Goal: Book appointment/travel/reservation

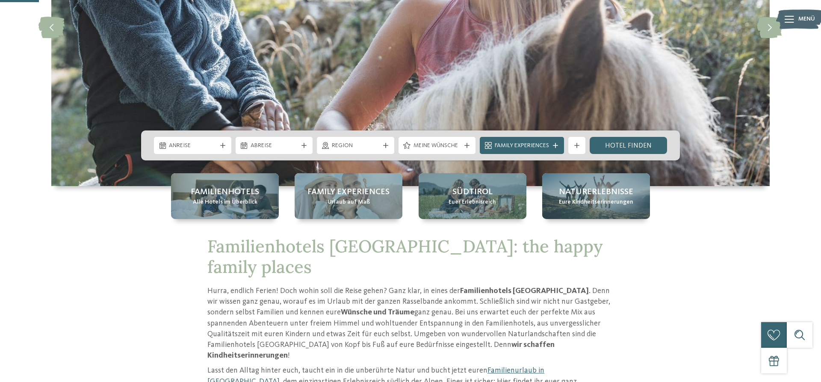
scroll to position [174, 0]
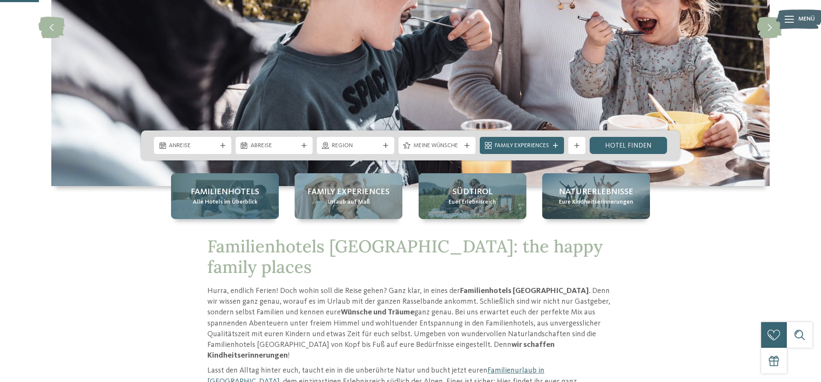
click at [237, 193] on span "Familienhotels" at bounding box center [225, 192] width 68 height 12
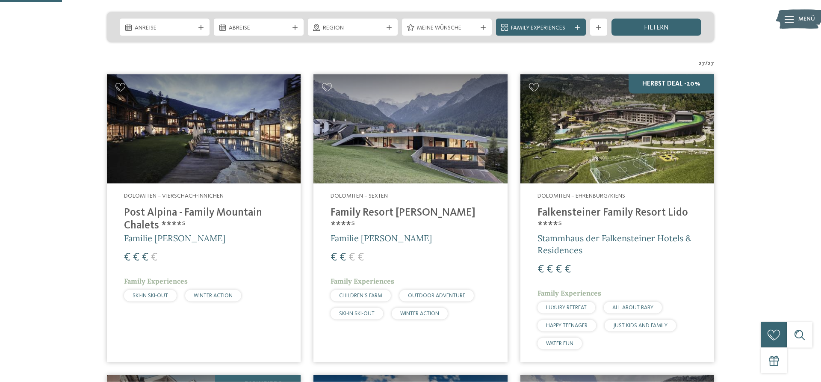
scroll to position [174, 0]
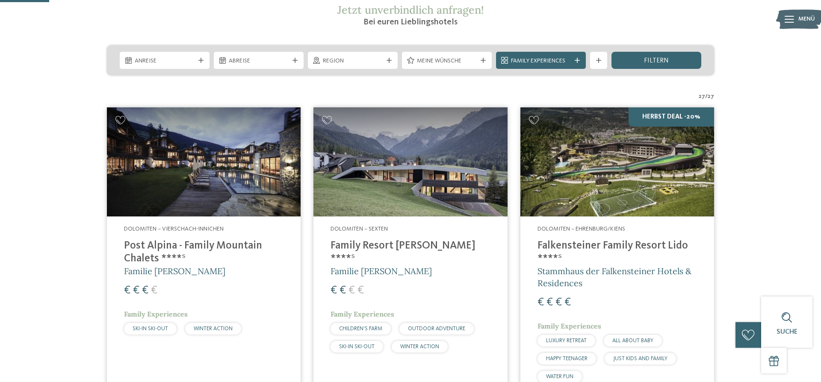
click at [624, 153] on img at bounding box center [617, 161] width 194 height 109
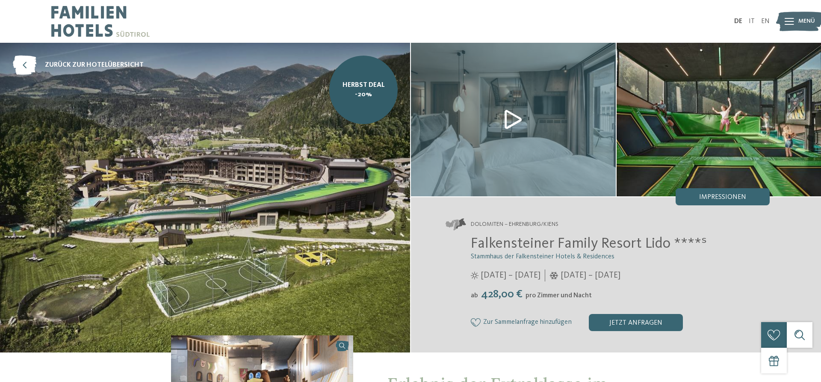
click at [514, 121] on img at bounding box center [513, 119] width 205 height 153
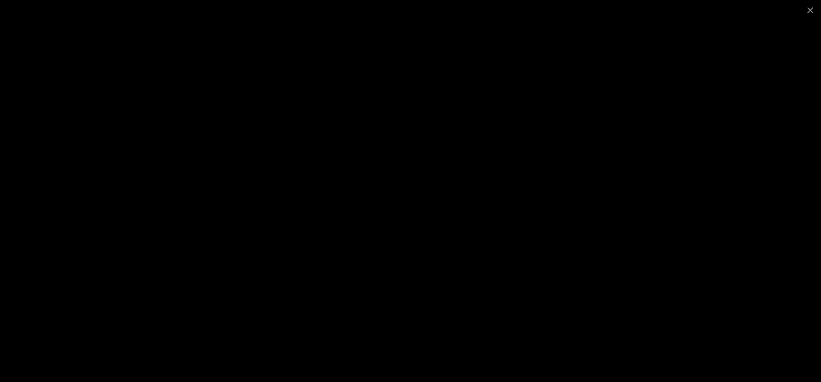
click at [123, 71] on div at bounding box center [410, 191] width 821 height 382
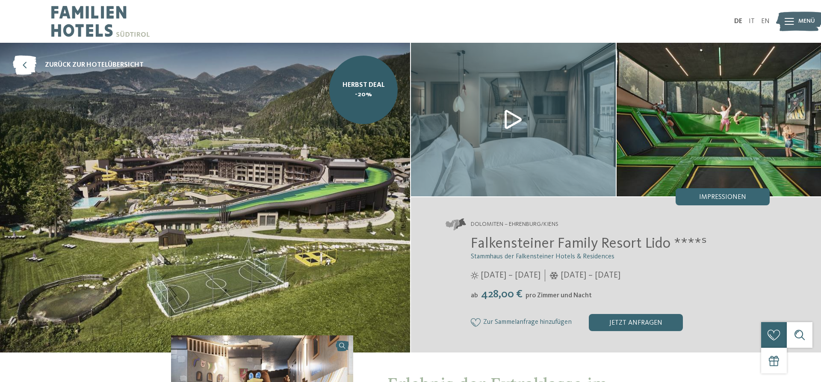
click at [731, 139] on img at bounding box center [719, 119] width 205 height 153
click at [722, 197] on span "Impressionen" at bounding box center [722, 197] width 47 height 7
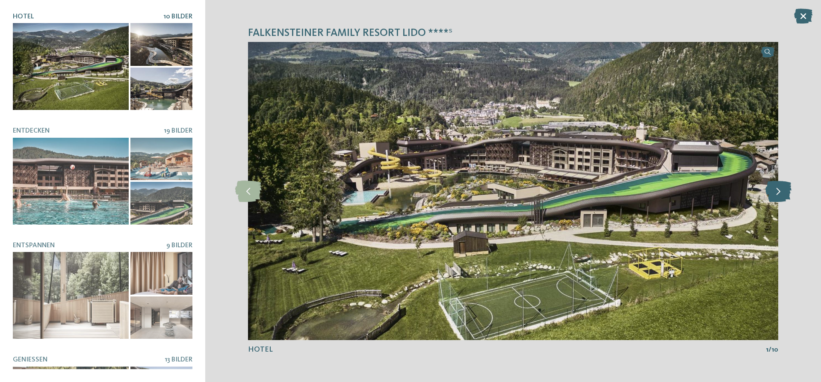
click at [773, 193] on icon at bounding box center [778, 190] width 26 height 21
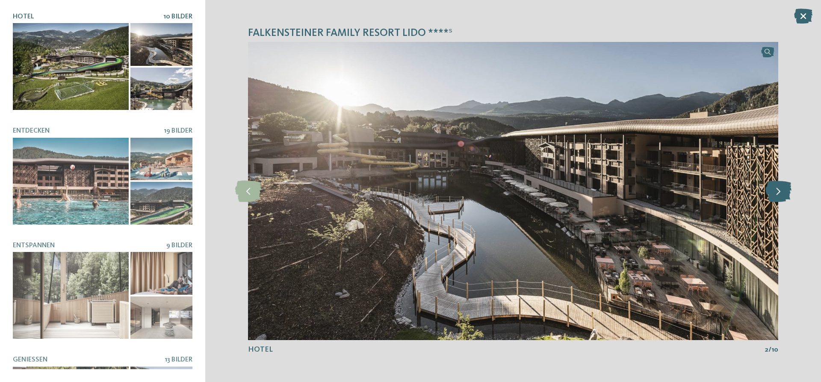
click at [782, 192] on icon at bounding box center [778, 190] width 26 height 21
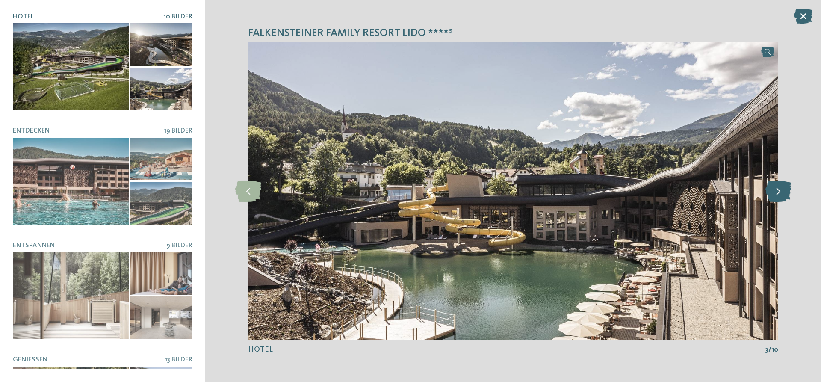
click at [782, 192] on icon at bounding box center [778, 190] width 26 height 21
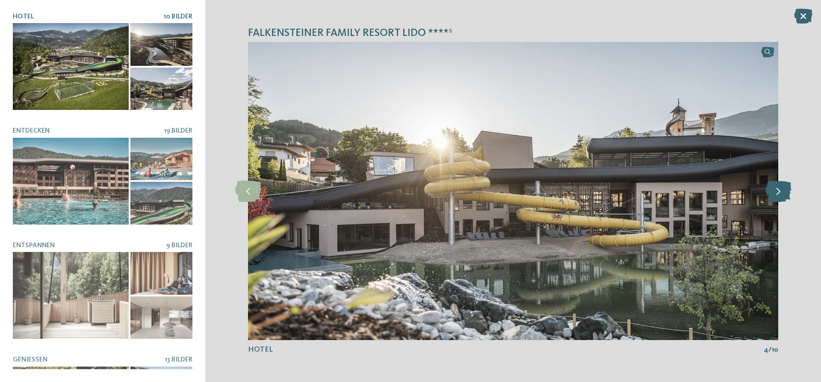
click at [782, 192] on icon at bounding box center [778, 190] width 26 height 21
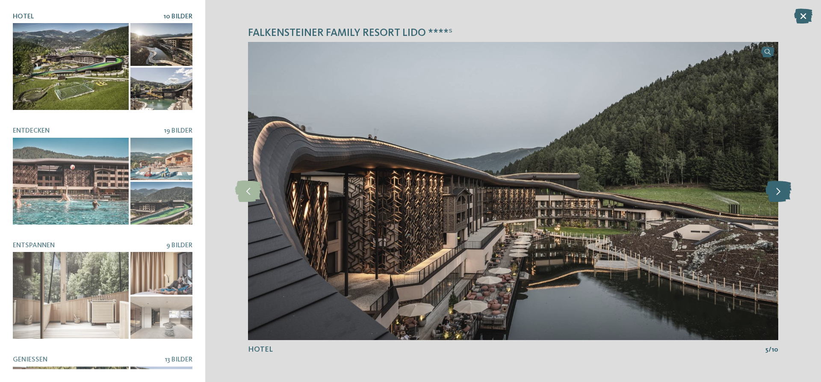
click at [782, 192] on icon at bounding box center [778, 190] width 26 height 21
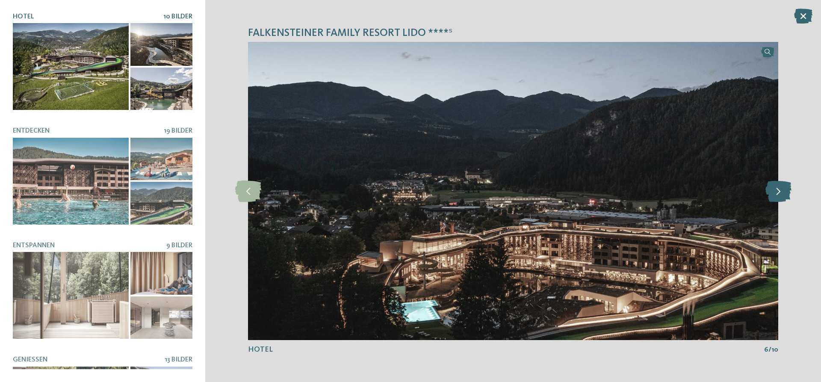
click at [782, 192] on icon at bounding box center [778, 190] width 26 height 21
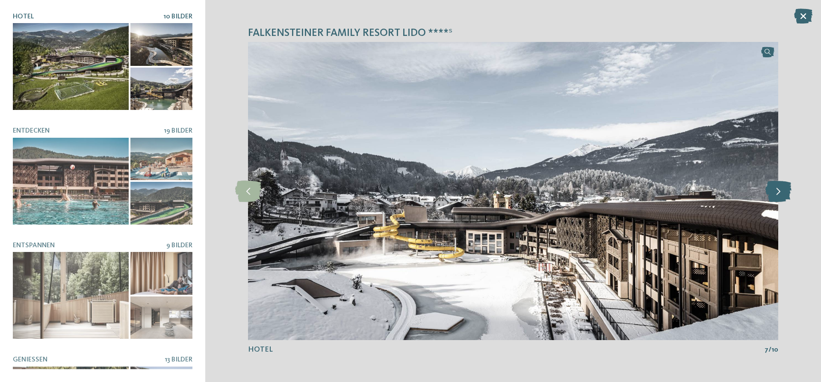
click at [782, 192] on icon at bounding box center [778, 190] width 26 height 21
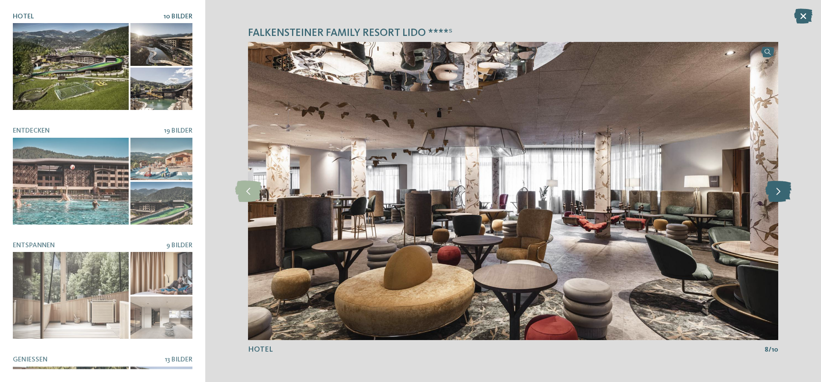
click at [782, 192] on icon at bounding box center [778, 190] width 26 height 21
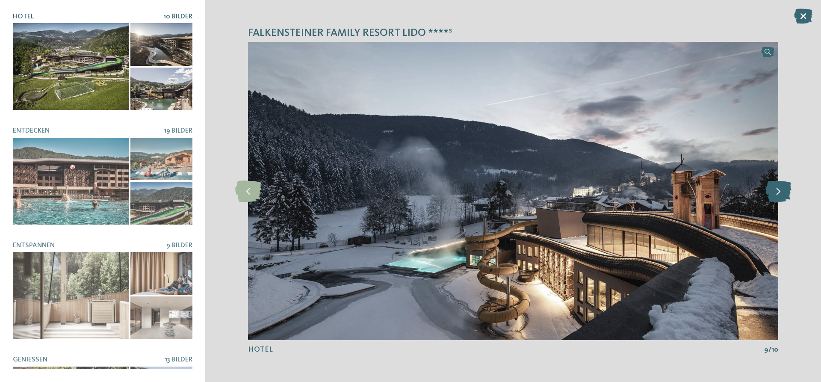
click at [782, 192] on icon at bounding box center [778, 190] width 26 height 21
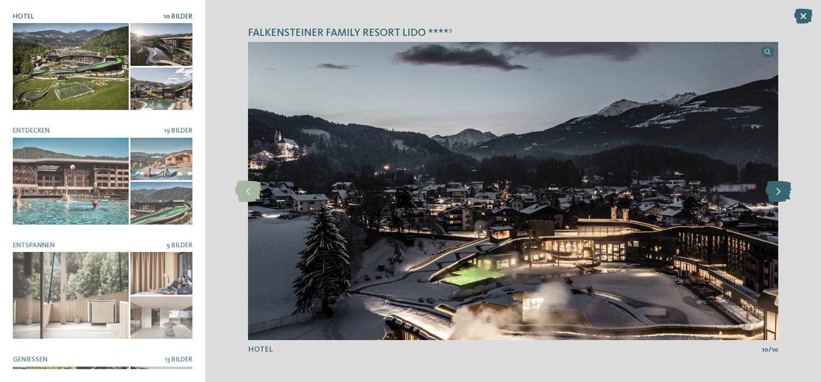
click at [782, 192] on icon at bounding box center [778, 190] width 26 height 21
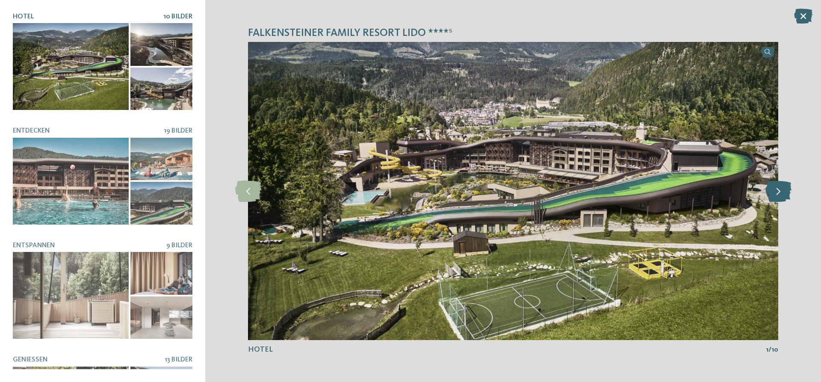
click at [782, 192] on icon at bounding box center [778, 190] width 26 height 21
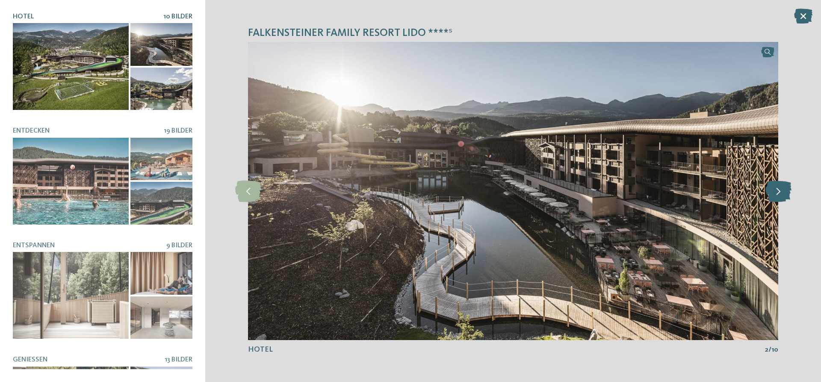
click at [782, 192] on icon at bounding box center [778, 190] width 26 height 21
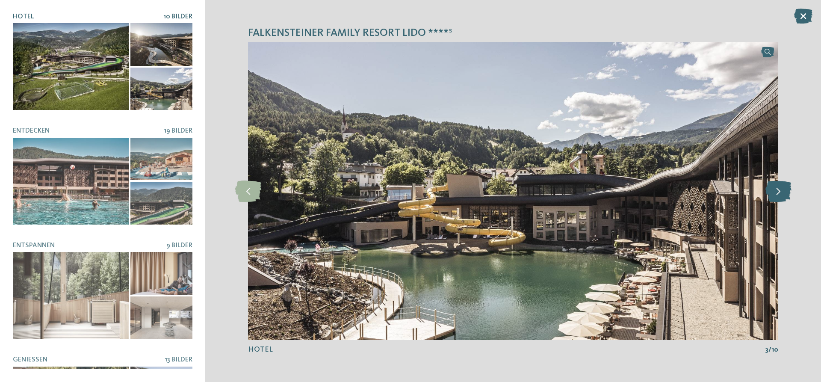
click at [782, 192] on icon at bounding box center [778, 190] width 26 height 21
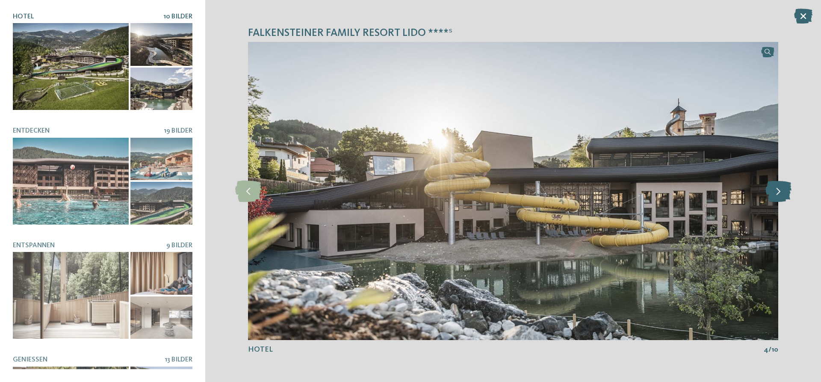
click at [783, 190] on icon at bounding box center [778, 190] width 26 height 21
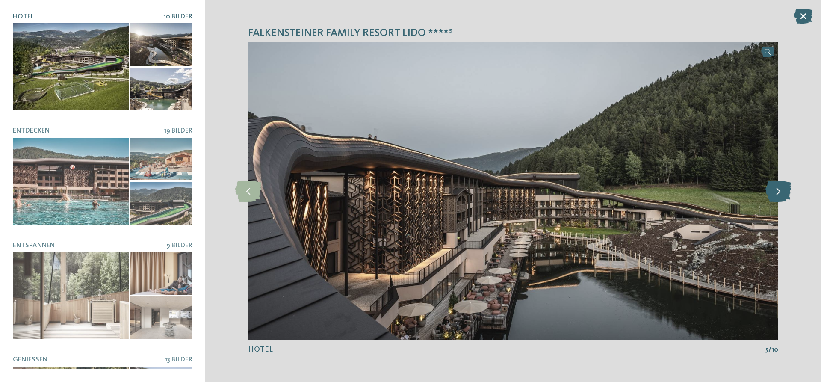
click at [783, 190] on icon at bounding box center [778, 190] width 26 height 21
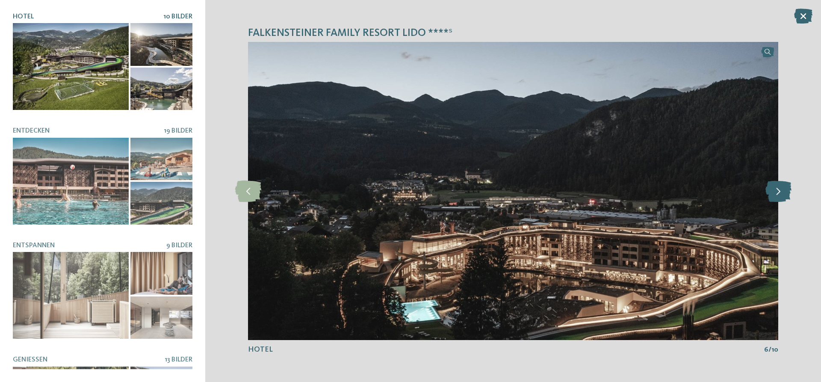
click at [783, 190] on icon at bounding box center [778, 190] width 26 height 21
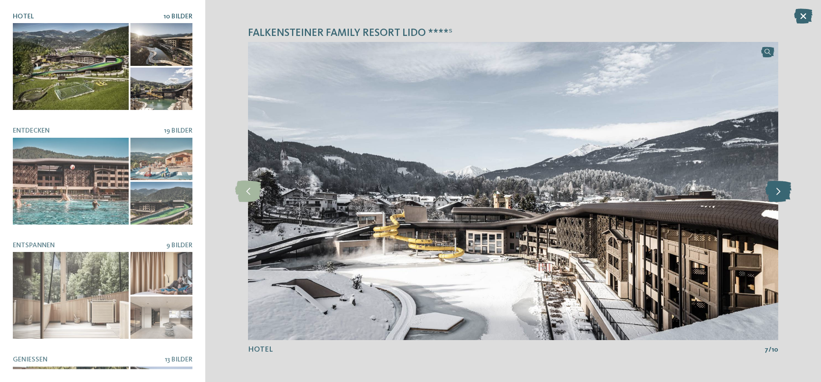
click at [783, 190] on icon at bounding box center [778, 190] width 26 height 21
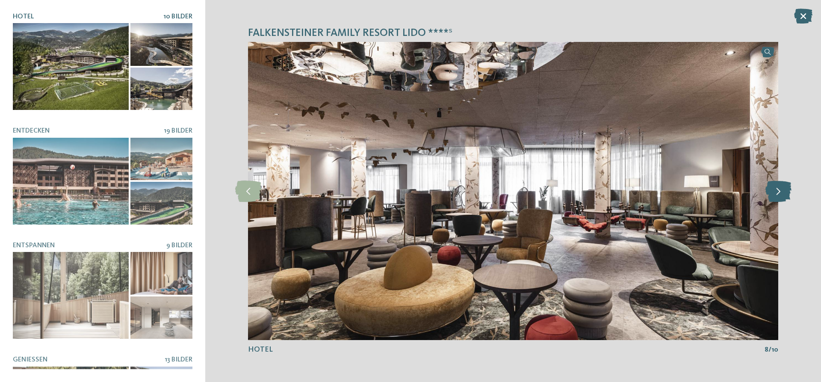
click at [783, 190] on icon at bounding box center [778, 190] width 26 height 21
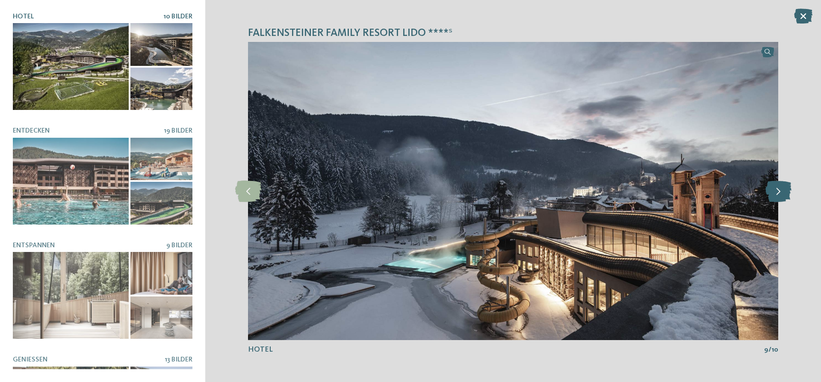
click at [783, 190] on icon at bounding box center [778, 190] width 26 height 21
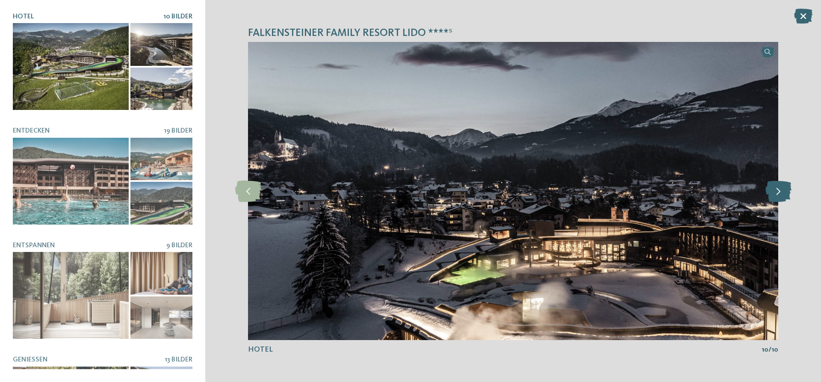
click at [783, 190] on icon at bounding box center [778, 190] width 26 height 21
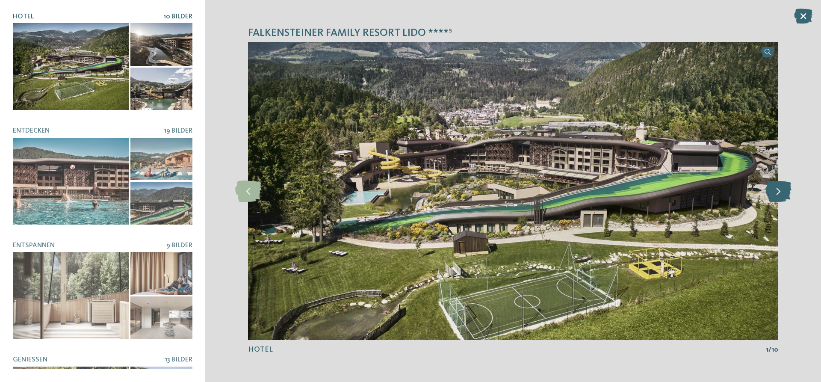
click at [783, 190] on icon at bounding box center [778, 190] width 26 height 21
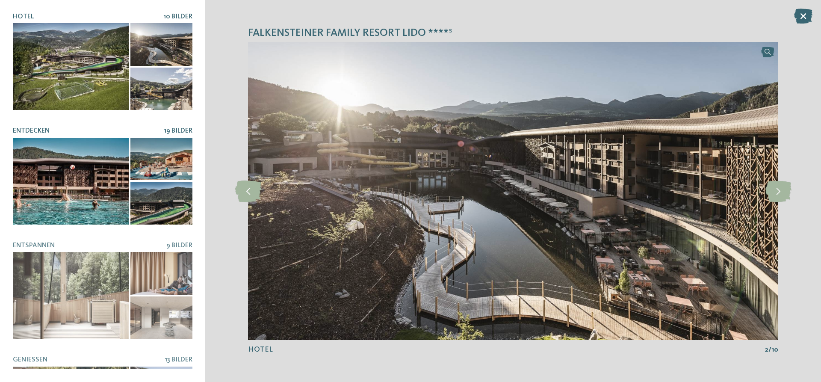
click at [71, 149] on div at bounding box center [71, 181] width 116 height 87
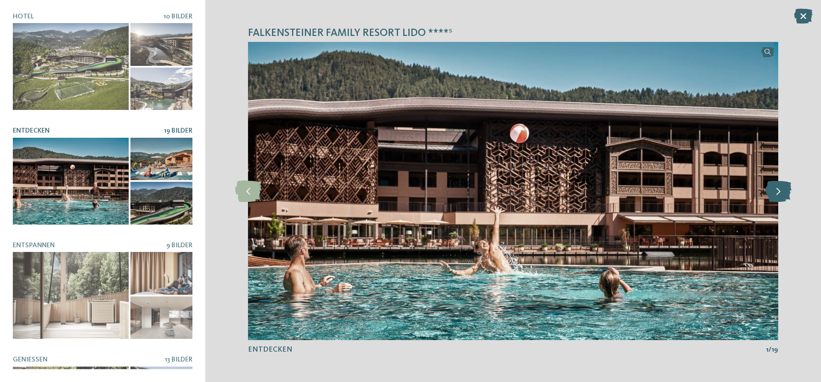
click at [774, 192] on icon at bounding box center [778, 190] width 26 height 21
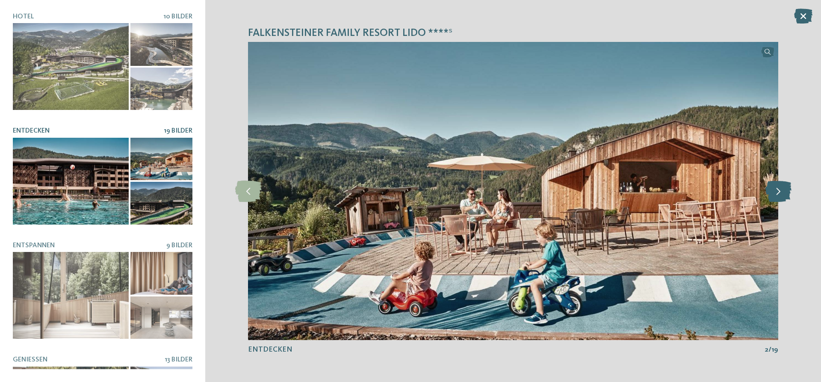
click at [774, 192] on icon at bounding box center [778, 190] width 26 height 21
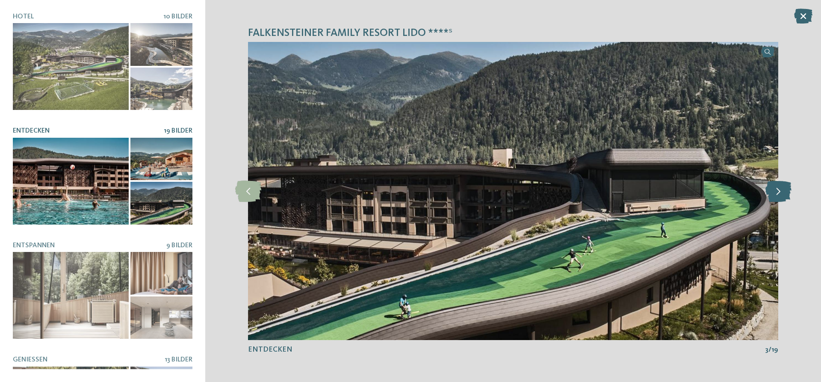
click at [774, 192] on icon at bounding box center [778, 190] width 26 height 21
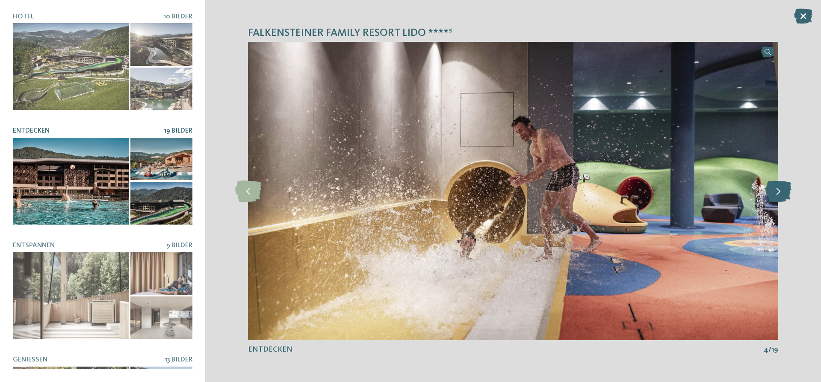
click at [779, 190] on icon at bounding box center [778, 190] width 26 height 21
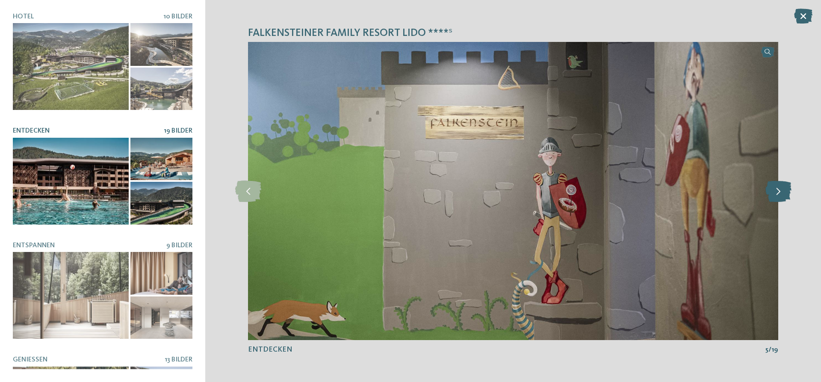
click at [779, 190] on icon at bounding box center [778, 190] width 26 height 21
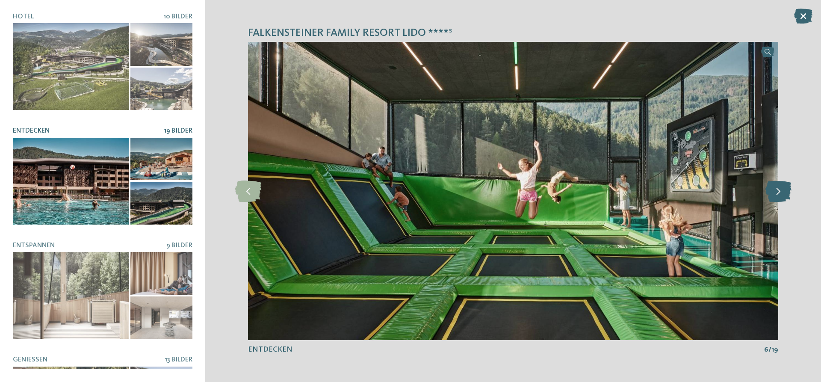
click at [779, 190] on icon at bounding box center [778, 190] width 26 height 21
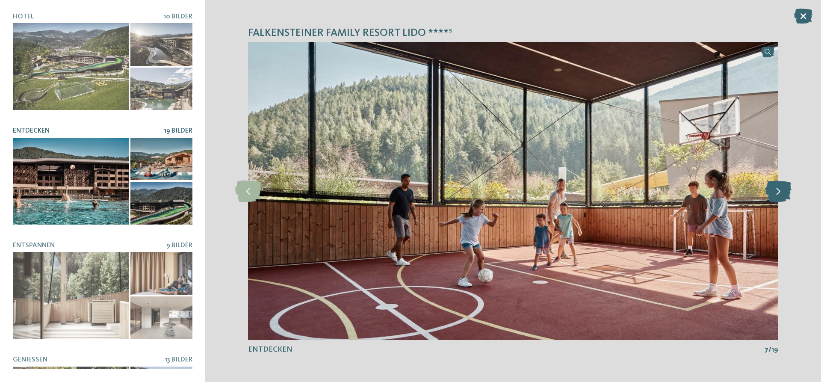
click at [779, 190] on icon at bounding box center [778, 190] width 26 height 21
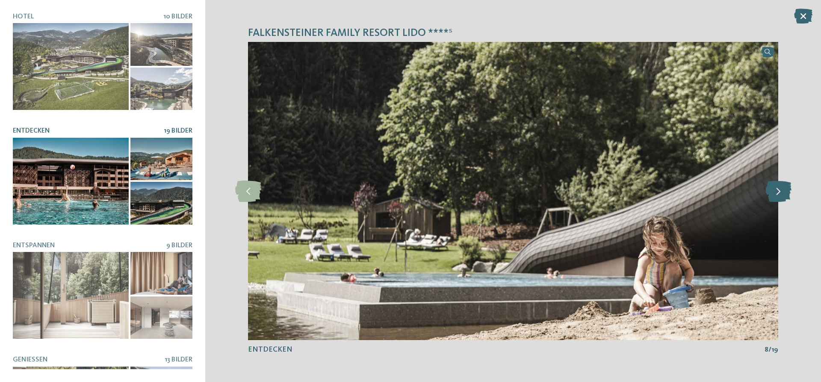
click at [779, 190] on icon at bounding box center [778, 190] width 26 height 21
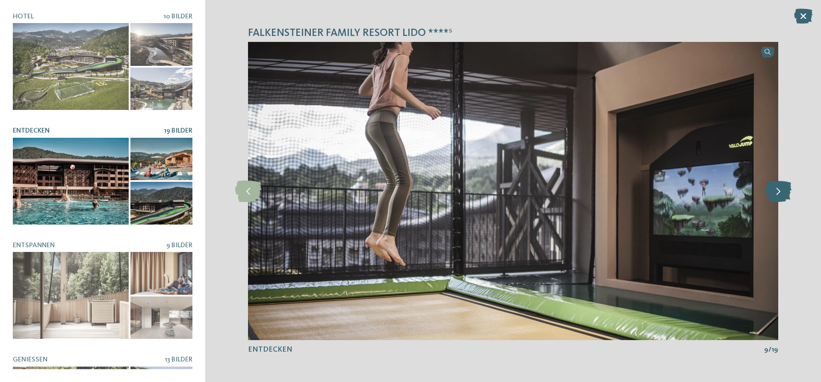
click at [779, 190] on icon at bounding box center [778, 190] width 26 height 21
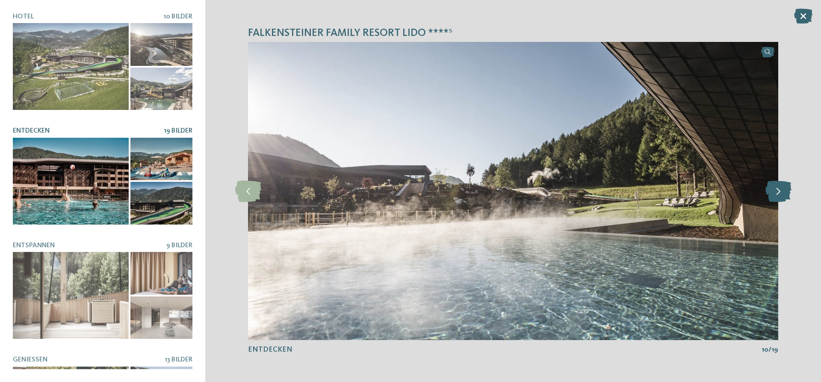
click at [779, 190] on icon at bounding box center [778, 190] width 26 height 21
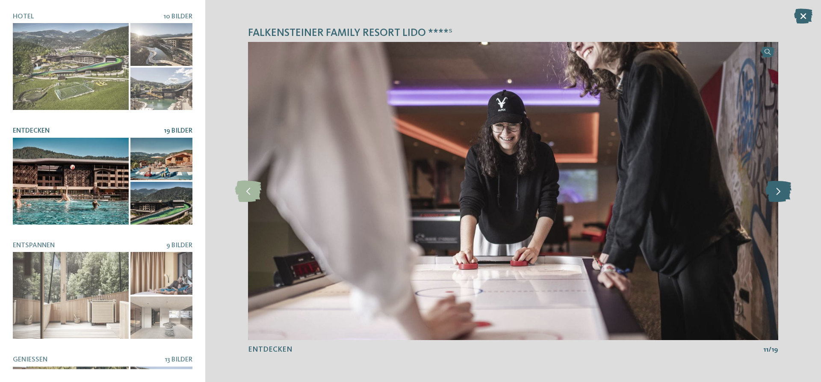
click at [779, 190] on icon at bounding box center [778, 190] width 26 height 21
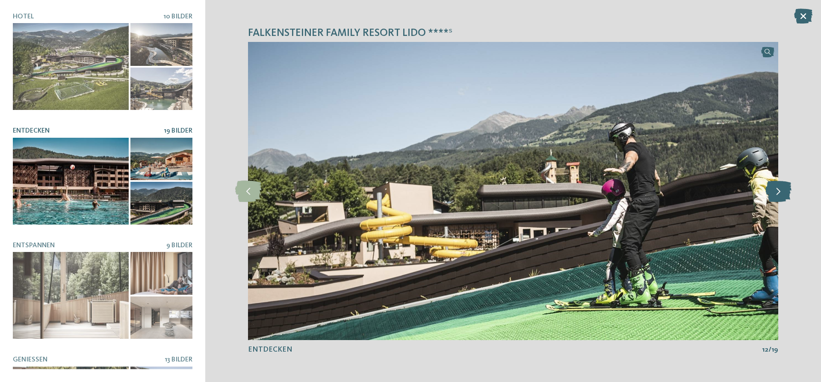
click at [779, 190] on icon at bounding box center [778, 190] width 26 height 21
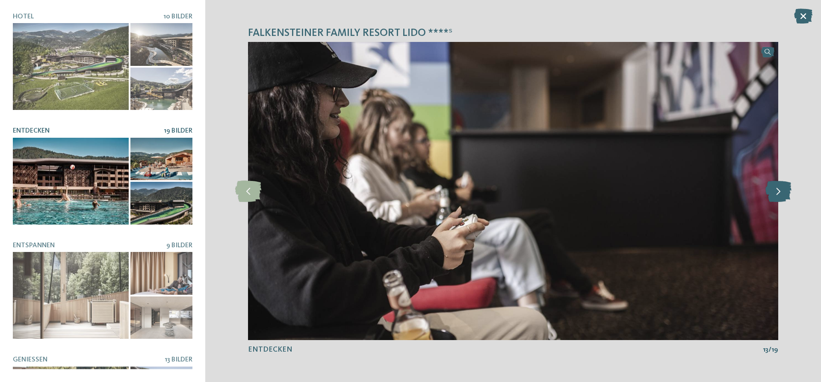
click at [779, 190] on icon at bounding box center [778, 190] width 26 height 21
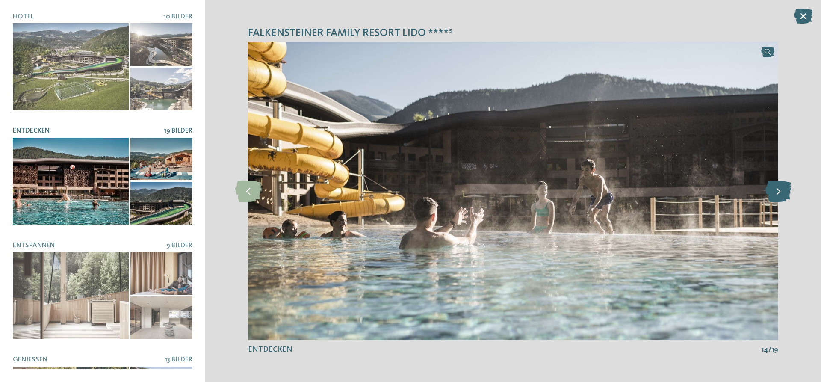
click at [779, 190] on icon at bounding box center [778, 190] width 26 height 21
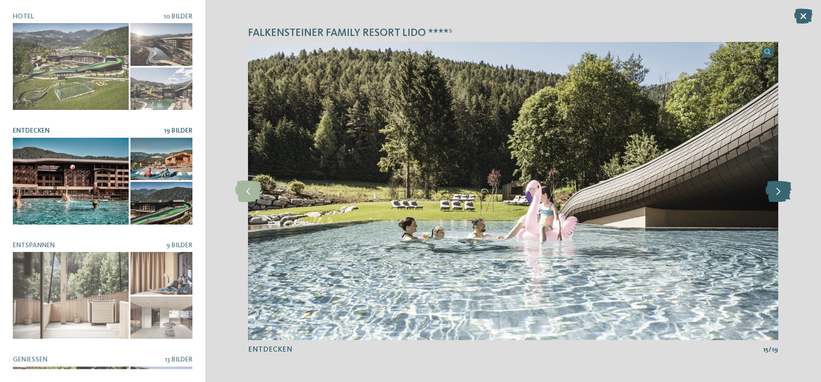
click at [779, 190] on icon at bounding box center [778, 190] width 26 height 21
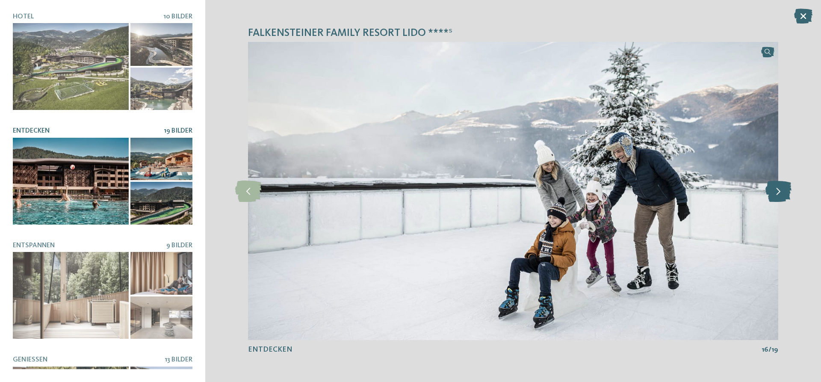
click at [779, 190] on icon at bounding box center [778, 190] width 26 height 21
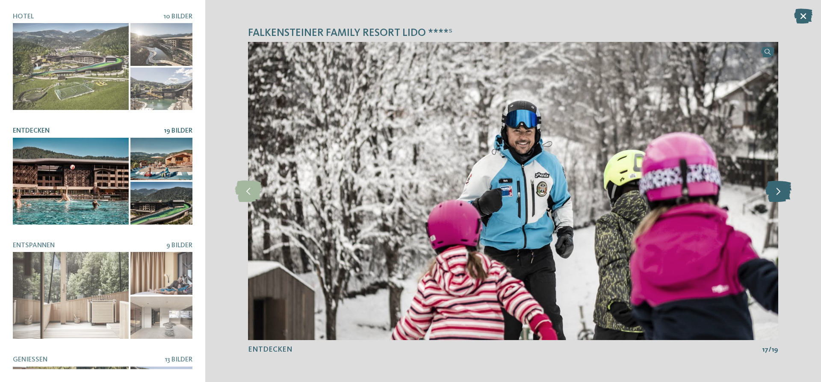
click at [779, 190] on icon at bounding box center [778, 190] width 26 height 21
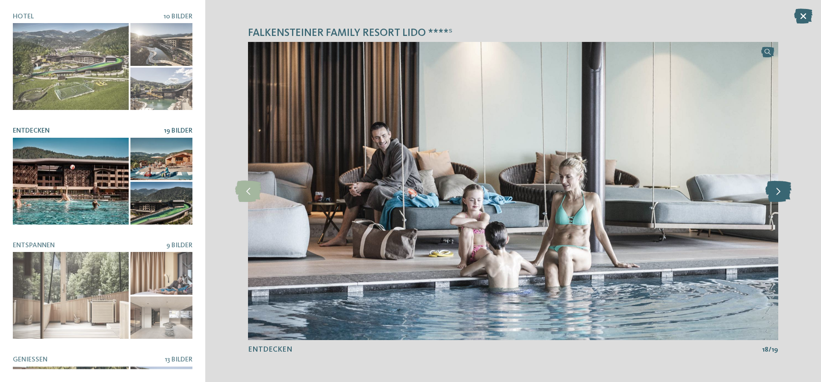
click at [779, 190] on icon at bounding box center [778, 190] width 26 height 21
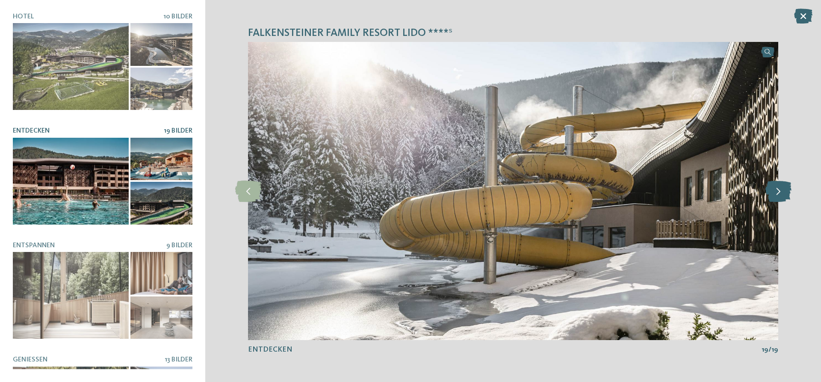
click at [779, 190] on icon at bounding box center [778, 190] width 26 height 21
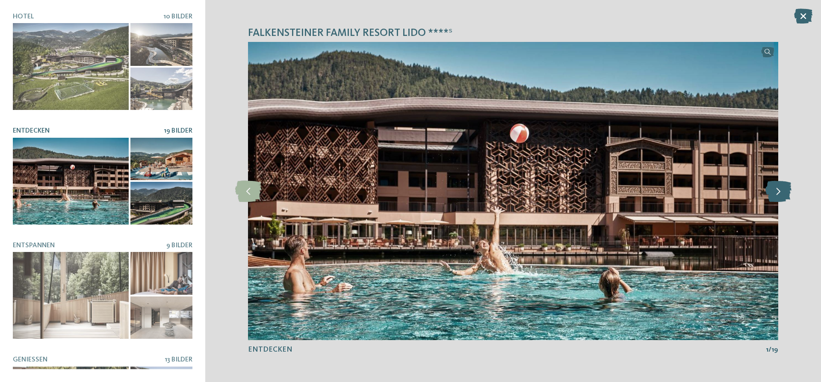
click at [779, 190] on icon at bounding box center [778, 190] width 26 height 21
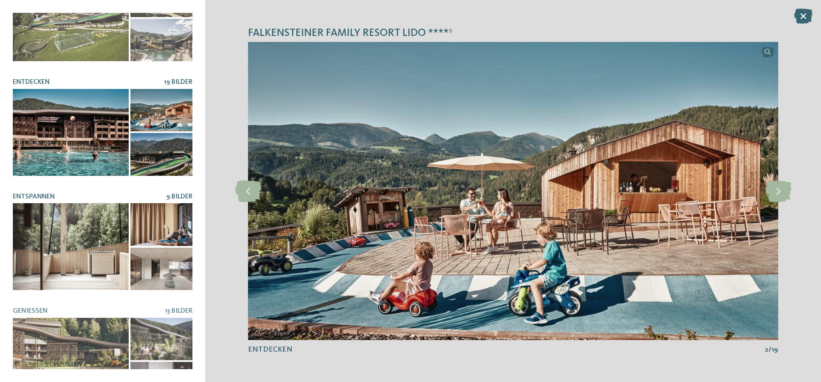
scroll to position [51, 0]
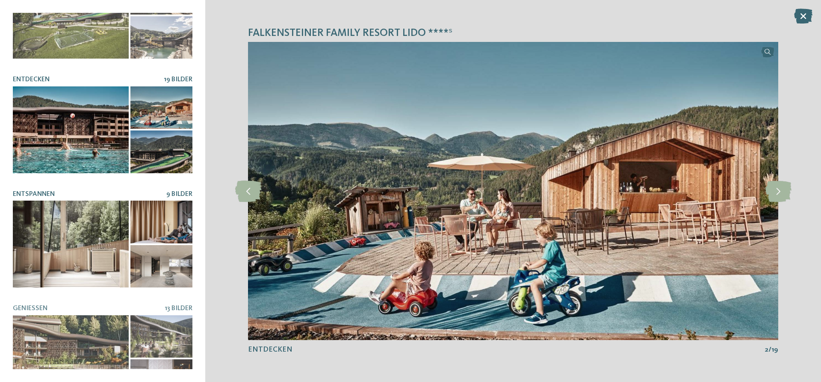
click at [113, 255] on div at bounding box center [71, 244] width 116 height 87
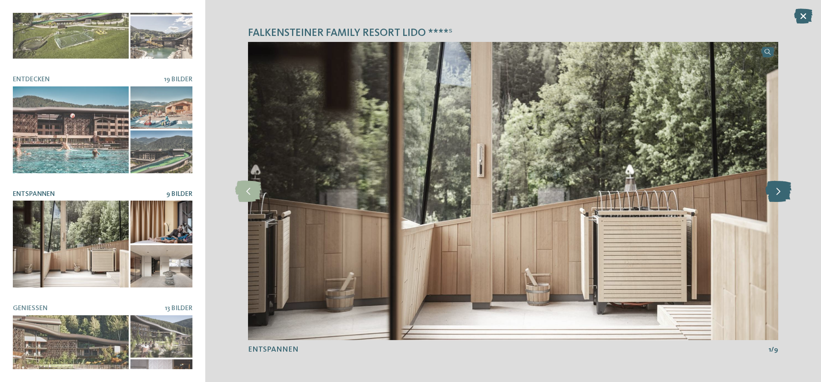
click at [775, 195] on icon at bounding box center [778, 190] width 26 height 21
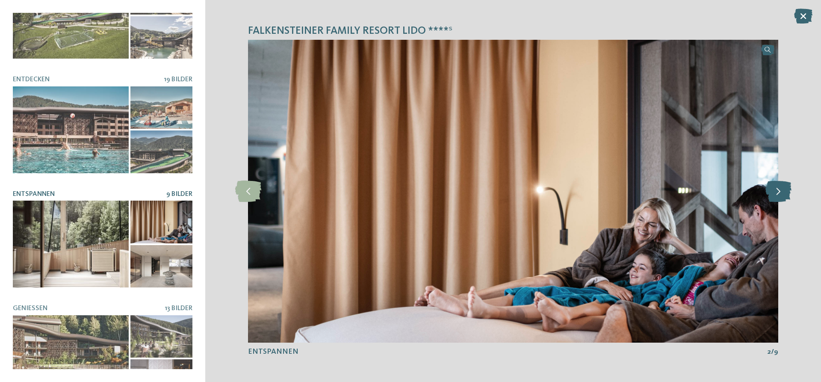
click at [776, 192] on icon at bounding box center [778, 190] width 26 height 21
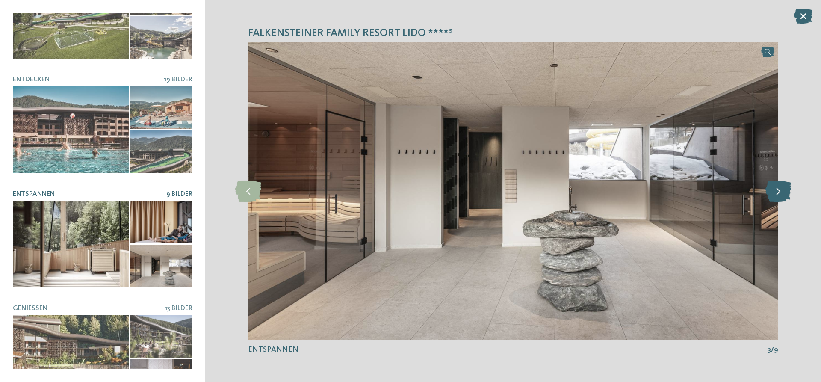
click at [776, 192] on icon at bounding box center [778, 190] width 26 height 21
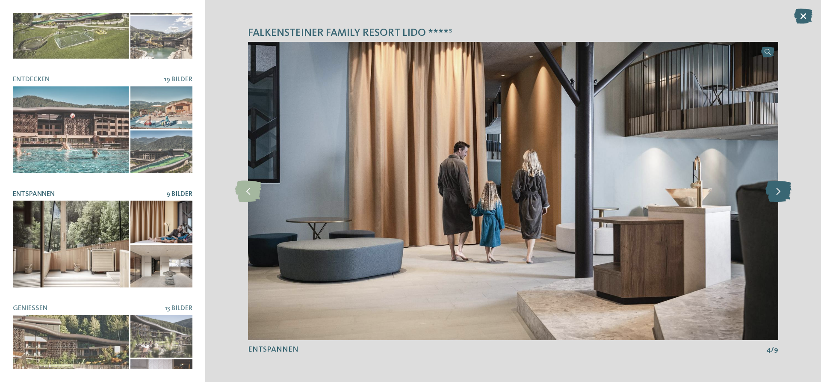
click at [782, 191] on icon at bounding box center [778, 190] width 26 height 21
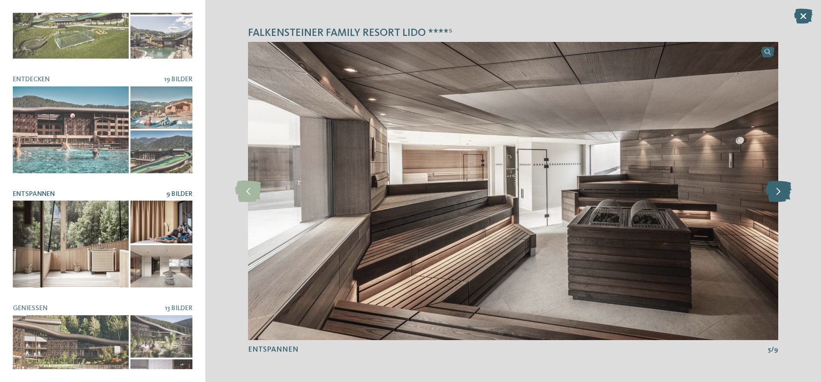
click at [782, 191] on icon at bounding box center [778, 190] width 26 height 21
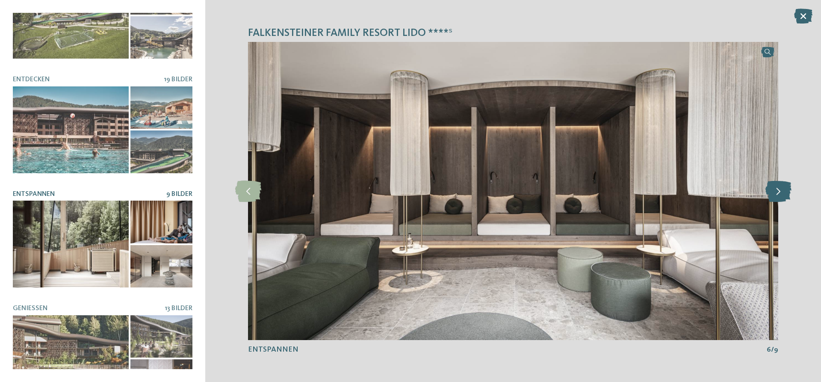
click at [782, 191] on icon at bounding box center [778, 190] width 26 height 21
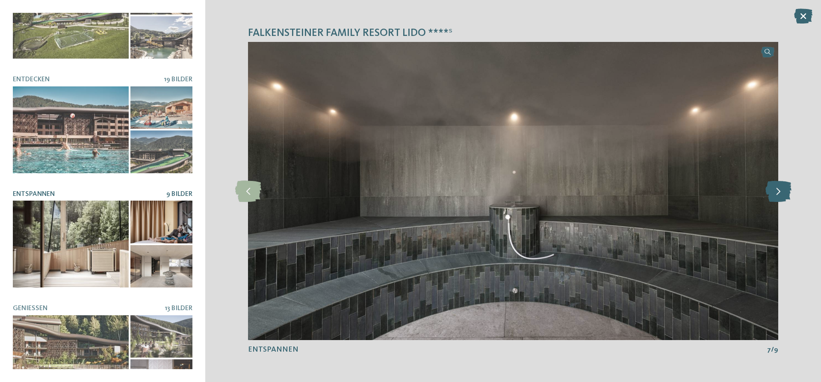
click at [782, 191] on icon at bounding box center [778, 190] width 26 height 21
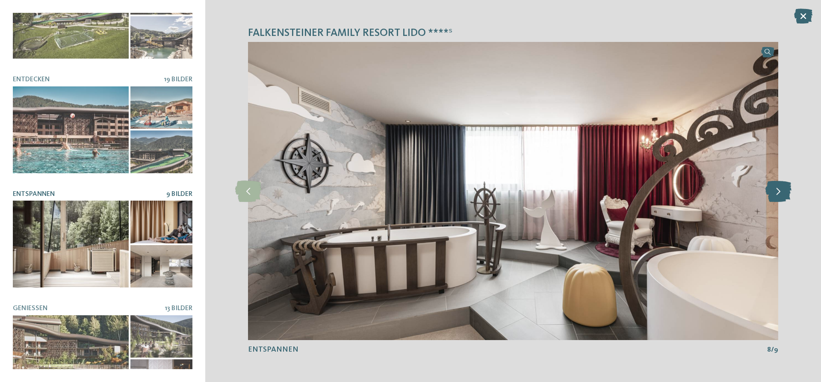
click at [782, 191] on icon at bounding box center [778, 190] width 26 height 21
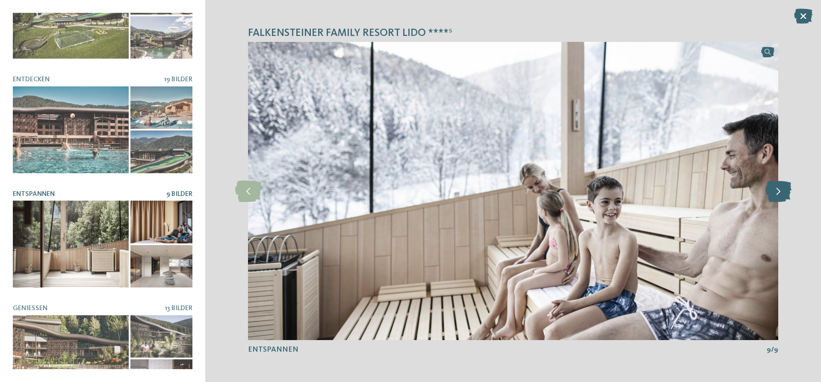
click at [782, 191] on icon at bounding box center [778, 190] width 26 height 21
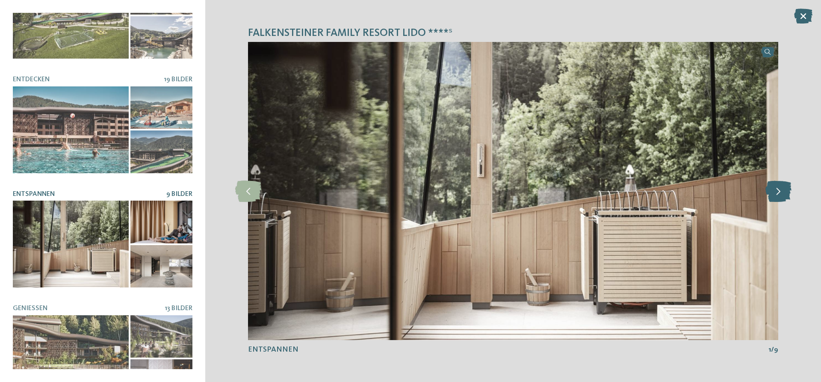
click at [782, 191] on icon at bounding box center [778, 190] width 26 height 21
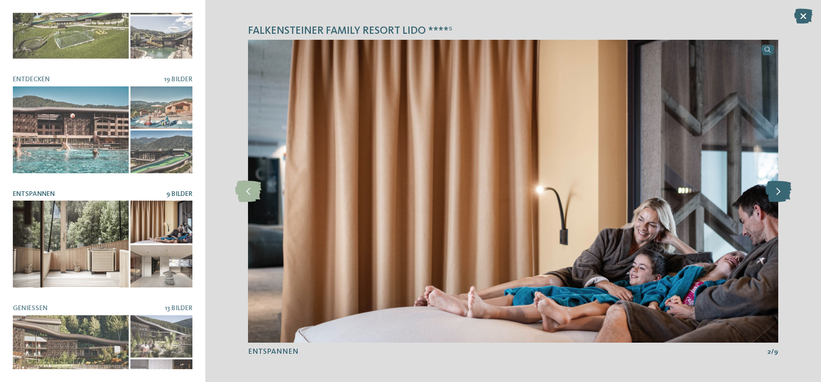
click at [782, 191] on icon at bounding box center [778, 190] width 26 height 21
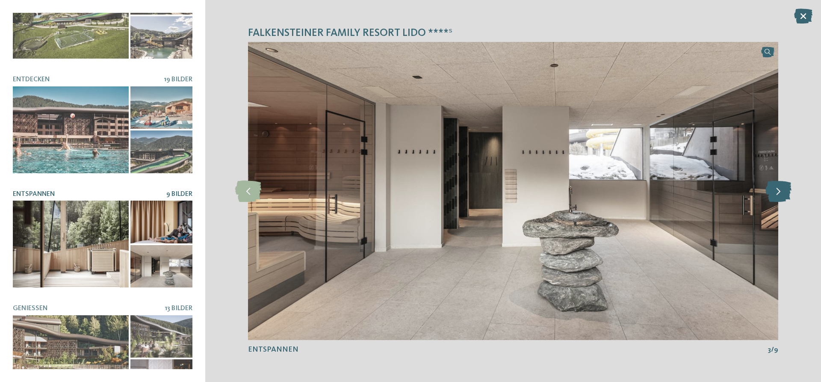
click at [782, 191] on icon at bounding box center [778, 190] width 26 height 21
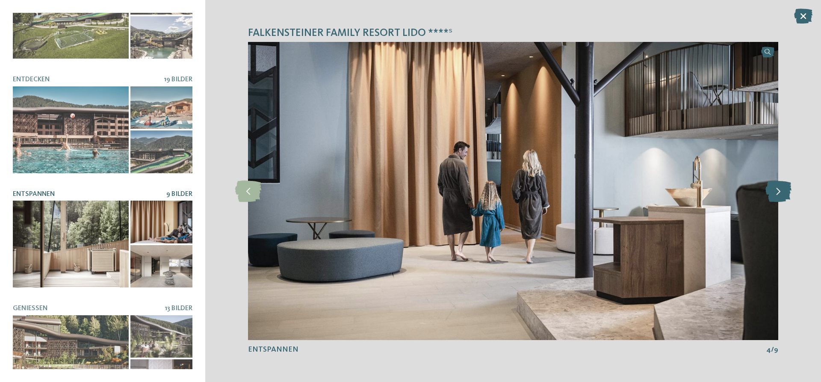
click at [782, 191] on icon at bounding box center [778, 190] width 26 height 21
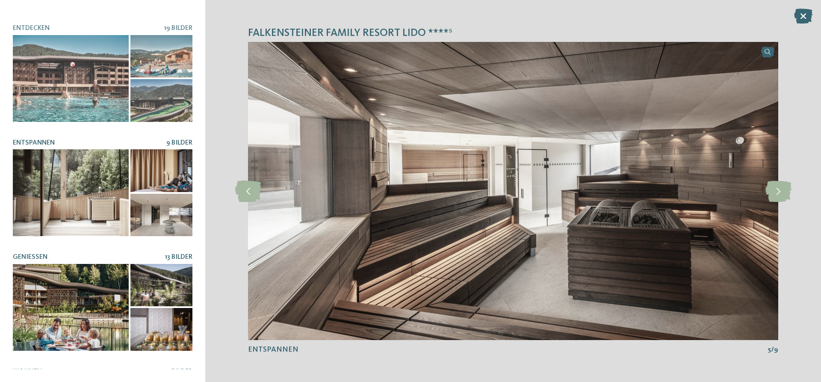
scroll to position [198, 0]
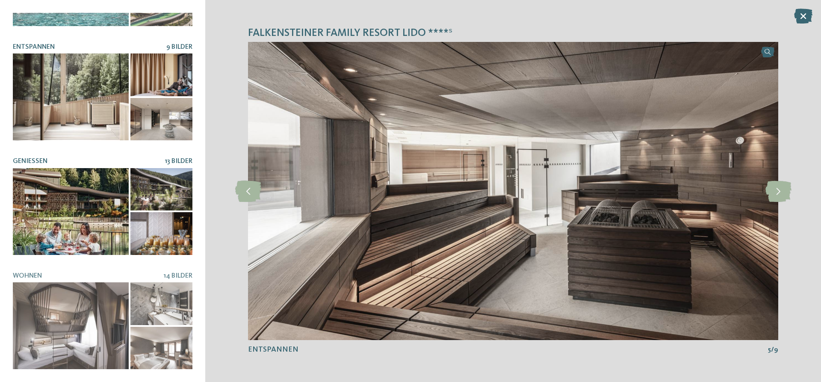
click at [69, 202] on div at bounding box center [71, 211] width 116 height 87
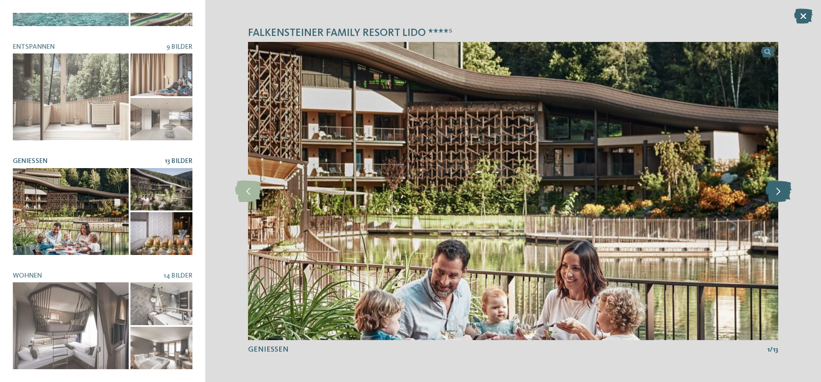
click at [776, 193] on icon at bounding box center [778, 190] width 26 height 21
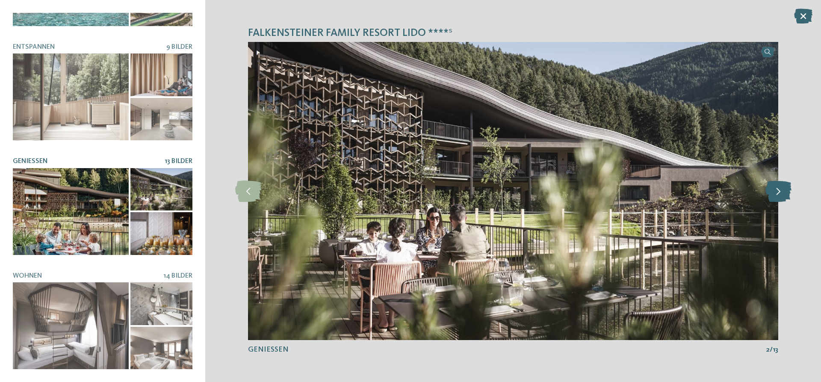
click at [773, 193] on icon at bounding box center [778, 190] width 26 height 21
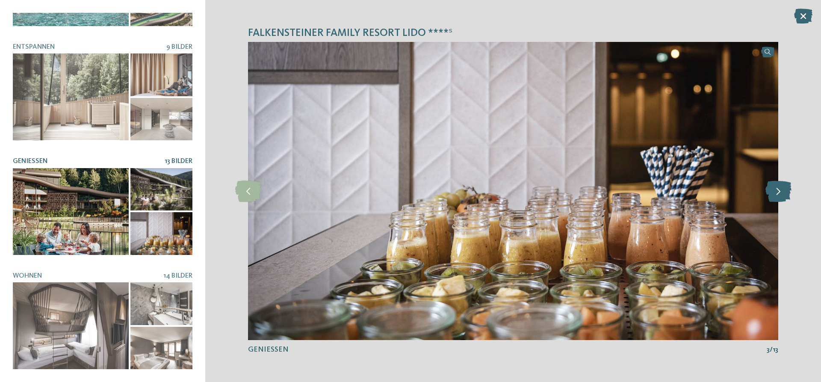
click at [773, 193] on icon at bounding box center [778, 190] width 26 height 21
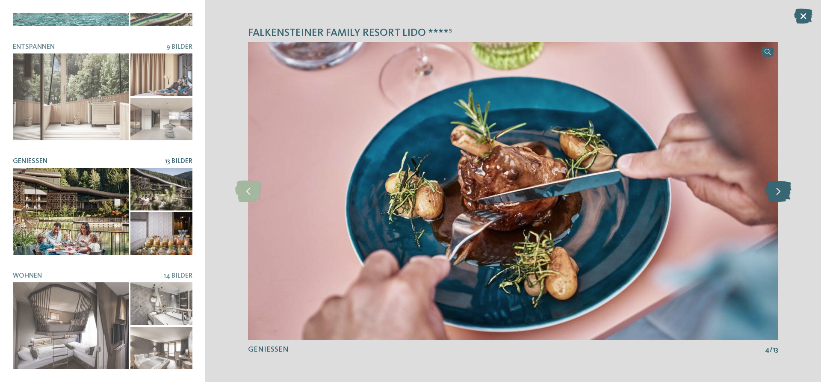
click at [773, 193] on icon at bounding box center [778, 190] width 26 height 21
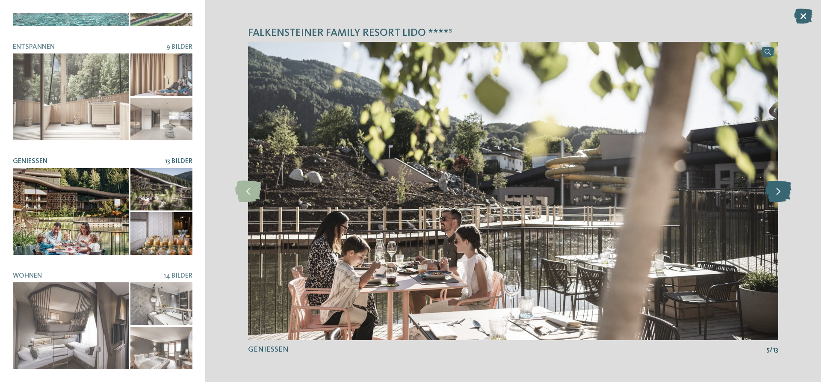
click at [773, 193] on icon at bounding box center [778, 190] width 26 height 21
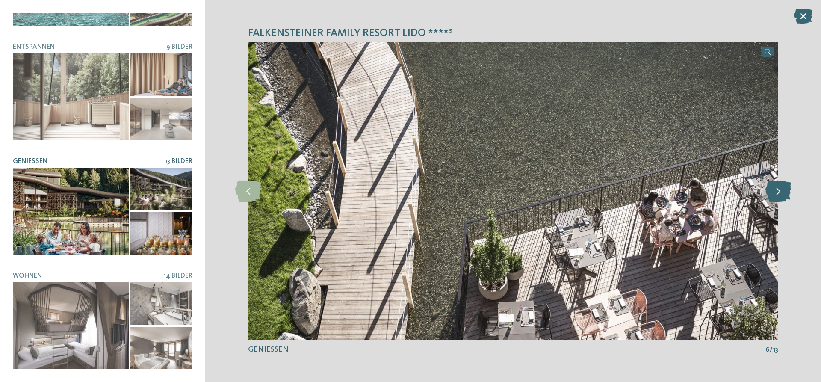
click at [773, 193] on icon at bounding box center [778, 190] width 26 height 21
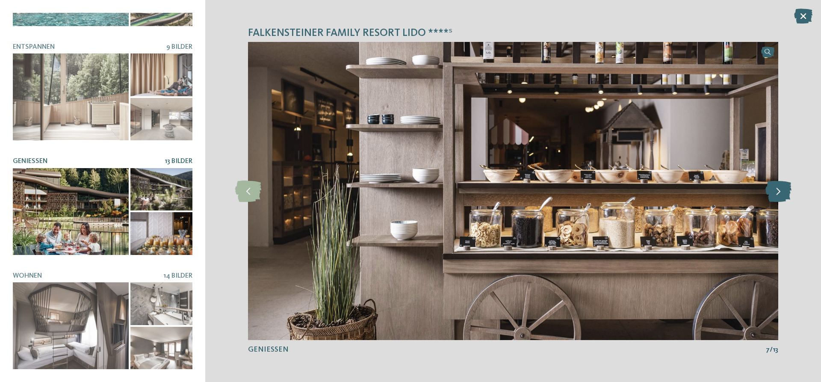
click at [773, 193] on icon at bounding box center [778, 190] width 26 height 21
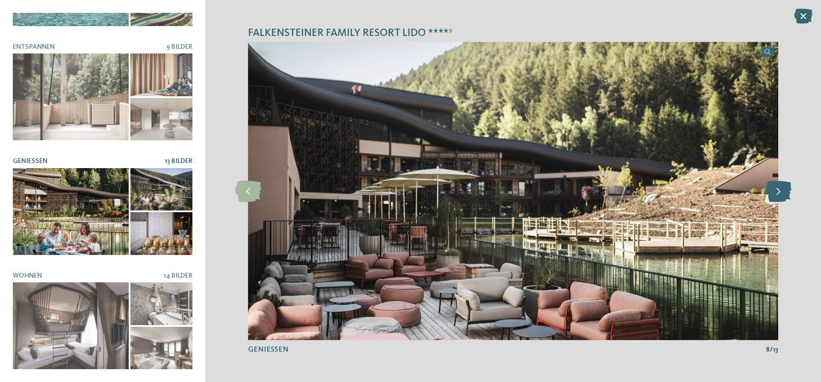
click at [773, 193] on icon at bounding box center [778, 190] width 26 height 21
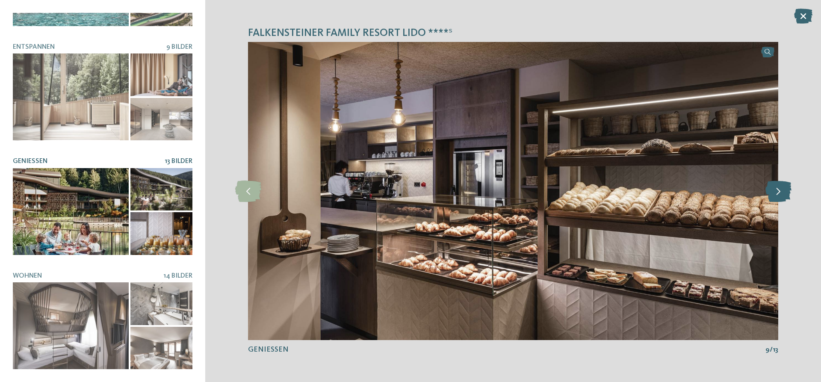
click at [773, 193] on icon at bounding box center [778, 190] width 26 height 21
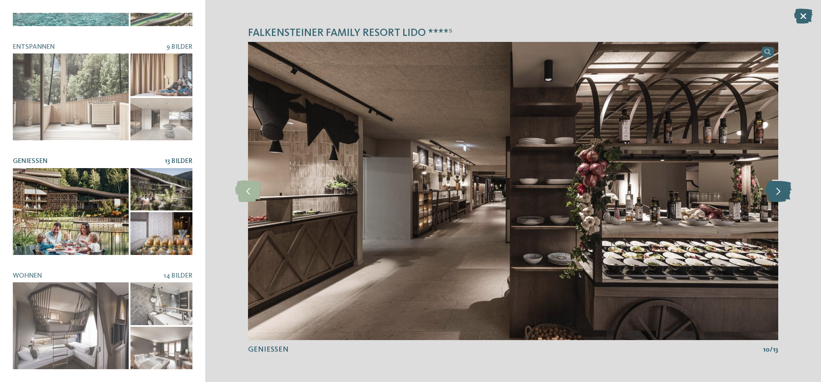
click at [773, 193] on icon at bounding box center [778, 190] width 26 height 21
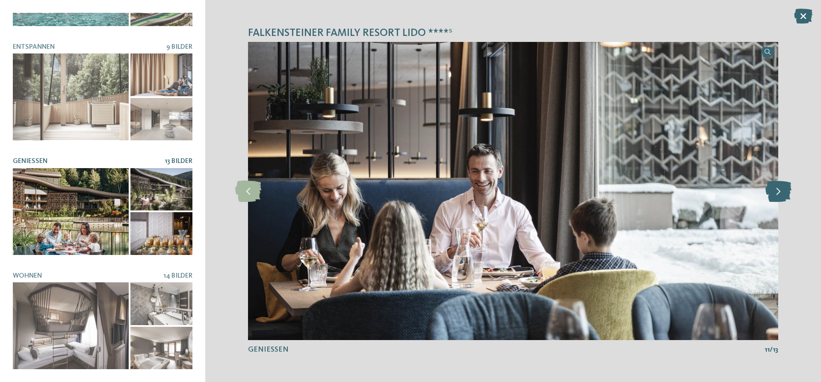
click at [773, 193] on icon at bounding box center [778, 190] width 26 height 21
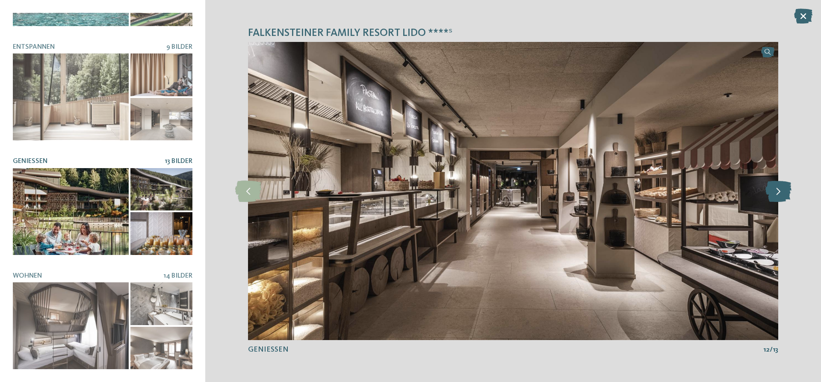
click at [773, 193] on icon at bounding box center [778, 190] width 26 height 21
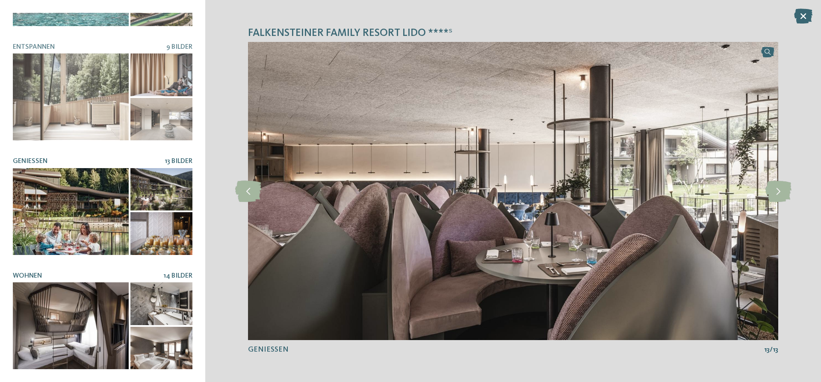
click at [86, 310] on div at bounding box center [71, 325] width 116 height 87
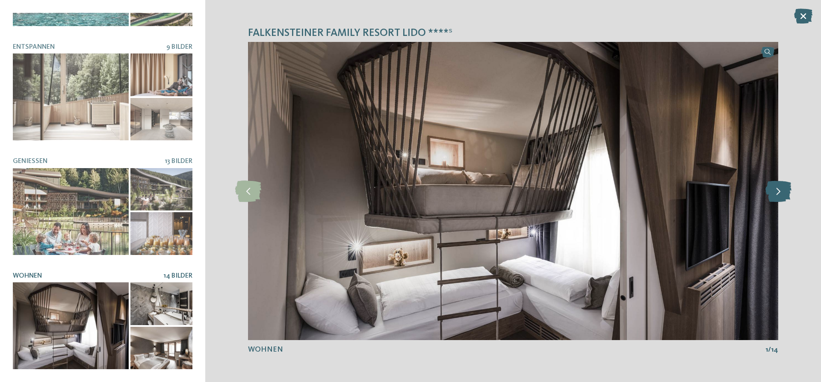
click at [779, 188] on icon at bounding box center [778, 190] width 26 height 21
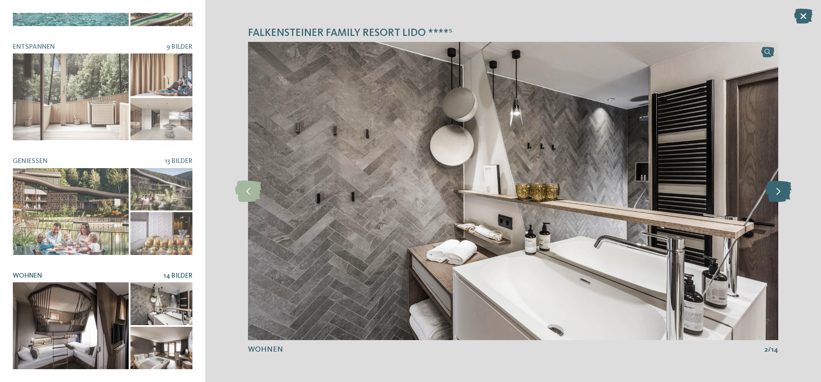
click at [779, 188] on icon at bounding box center [778, 190] width 26 height 21
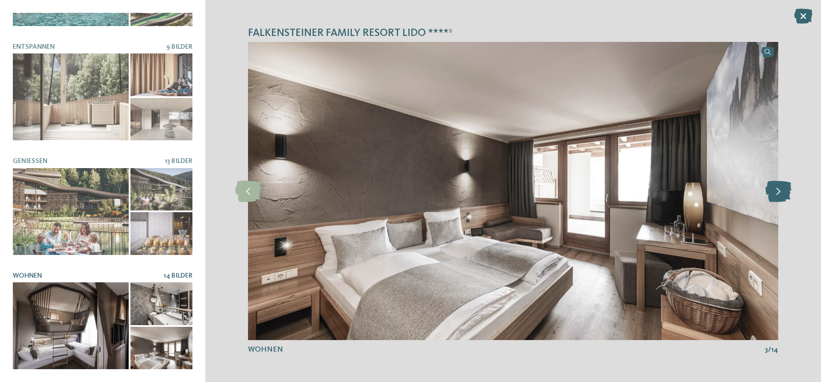
click at [779, 188] on icon at bounding box center [778, 190] width 26 height 21
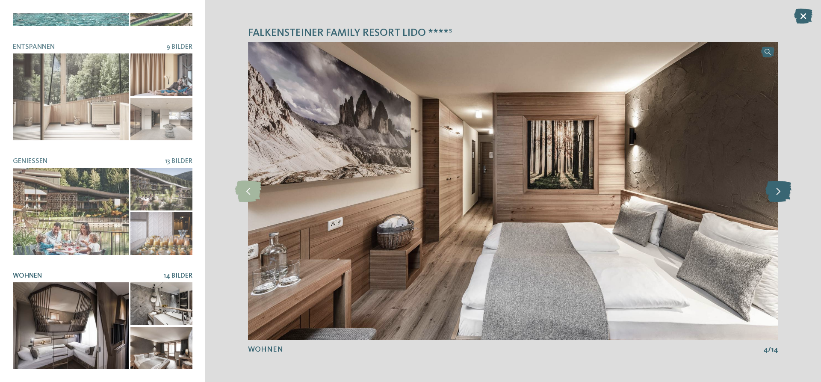
click at [779, 188] on icon at bounding box center [778, 190] width 26 height 21
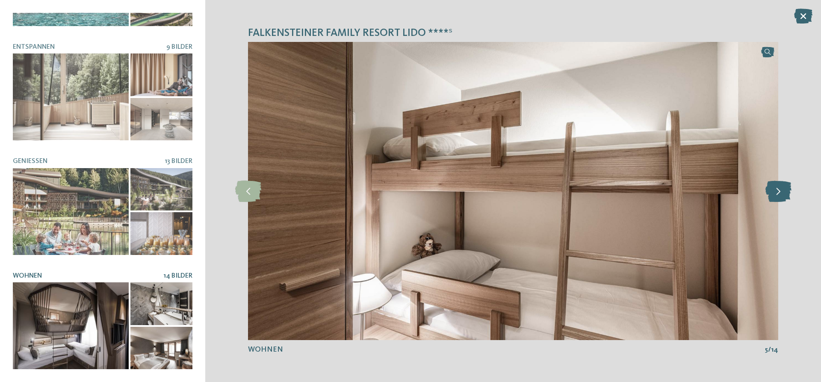
click at [779, 188] on icon at bounding box center [778, 190] width 26 height 21
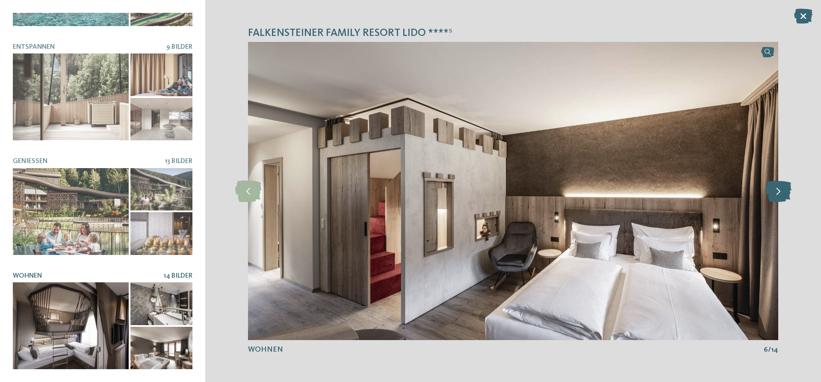
click at [779, 188] on icon at bounding box center [778, 190] width 26 height 21
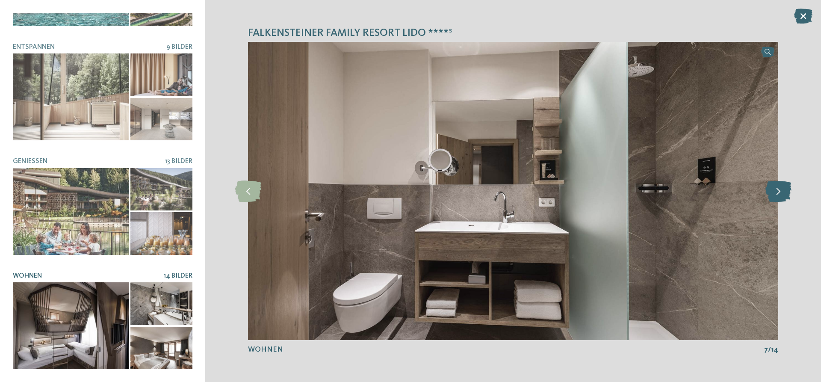
click at [779, 188] on icon at bounding box center [778, 190] width 26 height 21
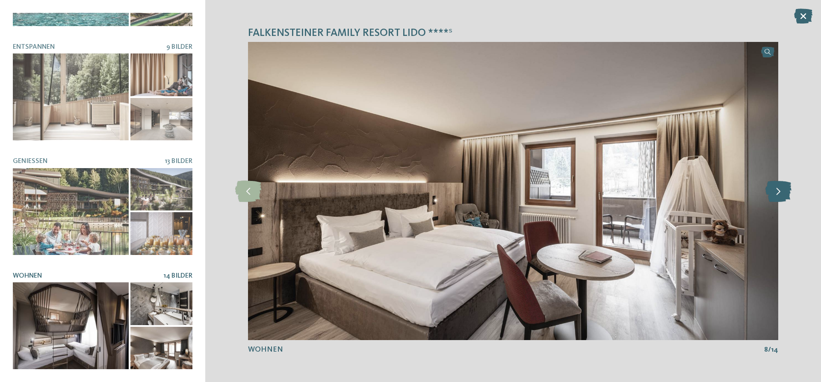
click at [779, 188] on icon at bounding box center [778, 190] width 26 height 21
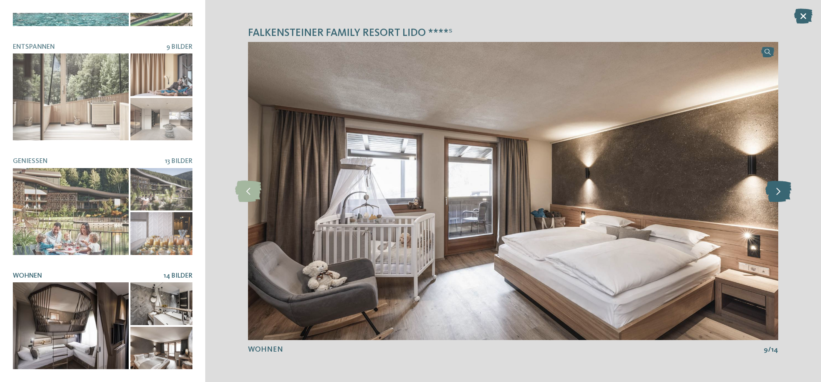
click at [779, 188] on icon at bounding box center [778, 190] width 26 height 21
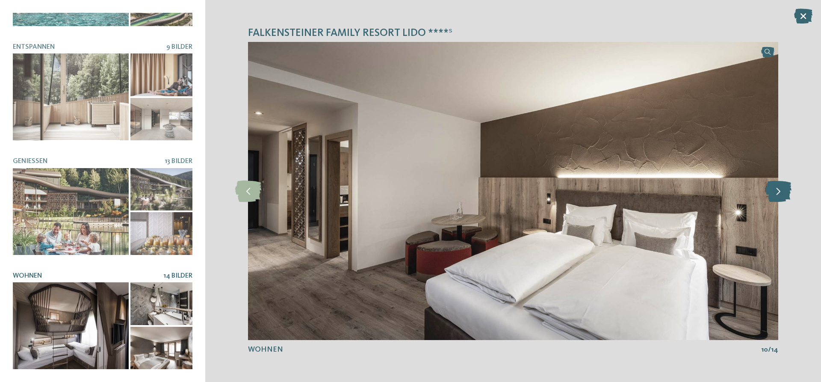
click at [779, 188] on icon at bounding box center [778, 190] width 26 height 21
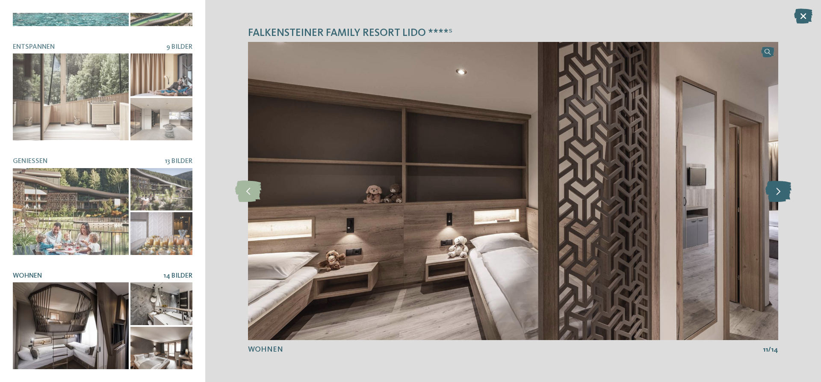
click at [779, 188] on icon at bounding box center [778, 190] width 26 height 21
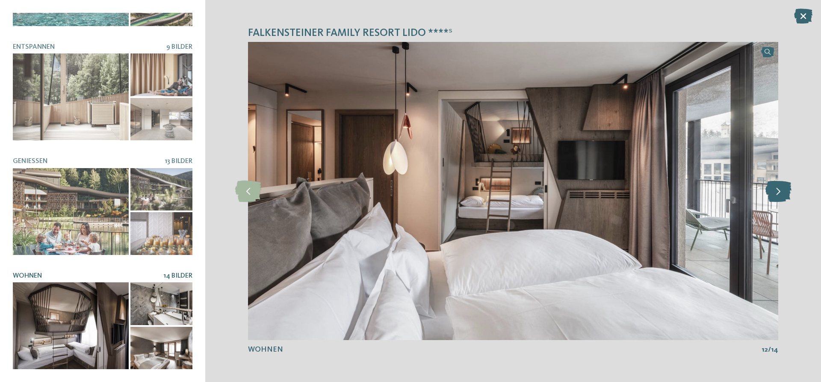
click at [779, 188] on icon at bounding box center [778, 190] width 26 height 21
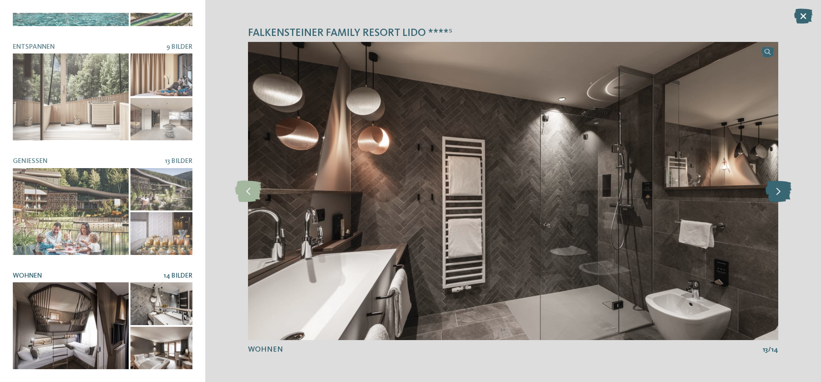
click at [779, 188] on icon at bounding box center [778, 190] width 26 height 21
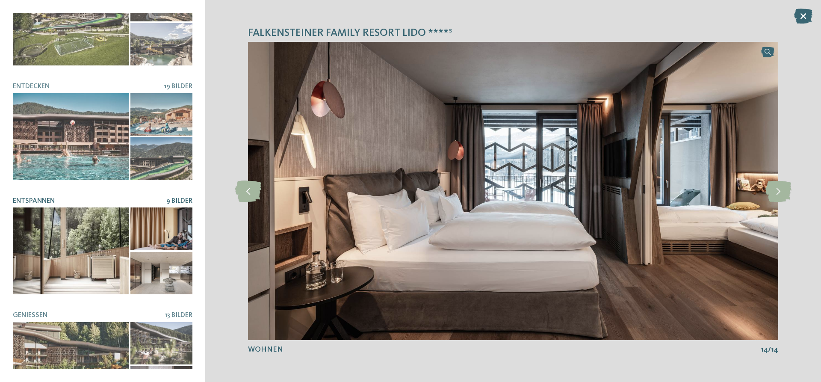
scroll to position [0, 0]
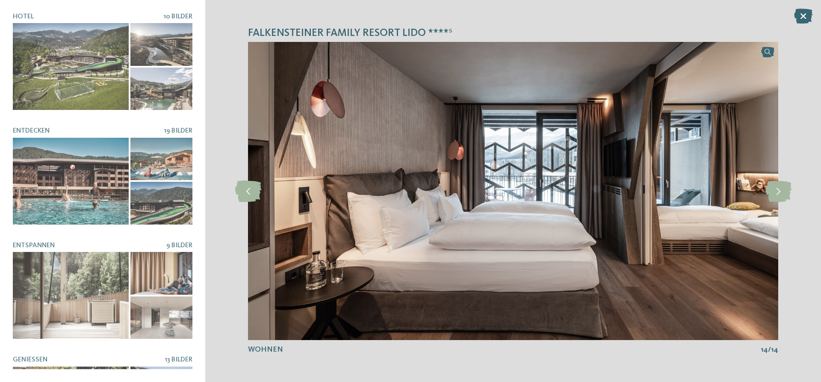
click at [800, 7] on div "Falkensteiner Family Resort Lido ****ˢ slide 2 of 10" at bounding box center [513, 191] width 616 height 382
click at [800, 13] on icon at bounding box center [803, 16] width 18 height 15
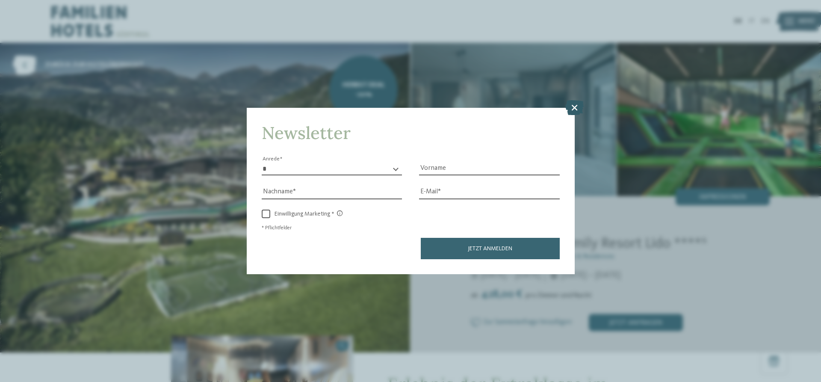
click at [576, 106] on icon at bounding box center [574, 107] width 18 height 15
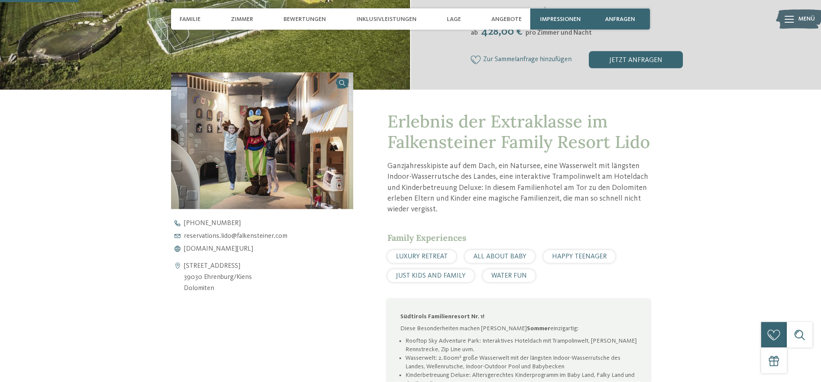
scroll to position [262, 0]
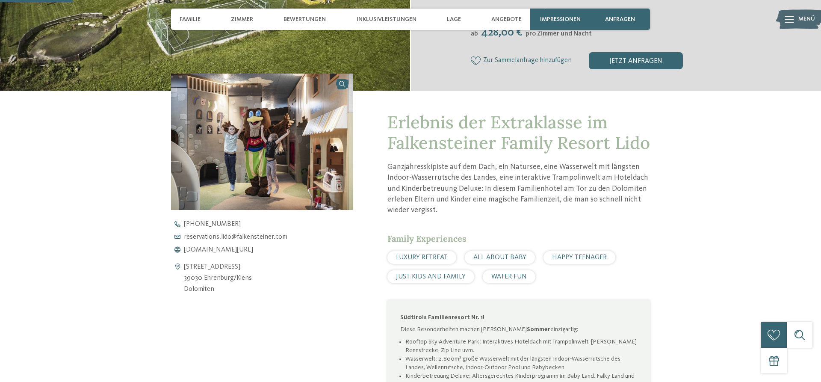
click at [593, 260] on span "HAPPY TEENAGER" at bounding box center [579, 257] width 55 height 7
click at [393, 13] on div "Inklusivleistungen" at bounding box center [386, 19] width 68 height 21
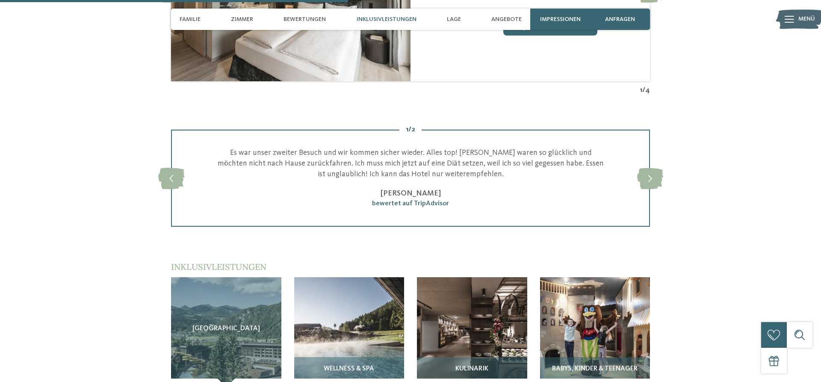
scroll to position [1343, 0]
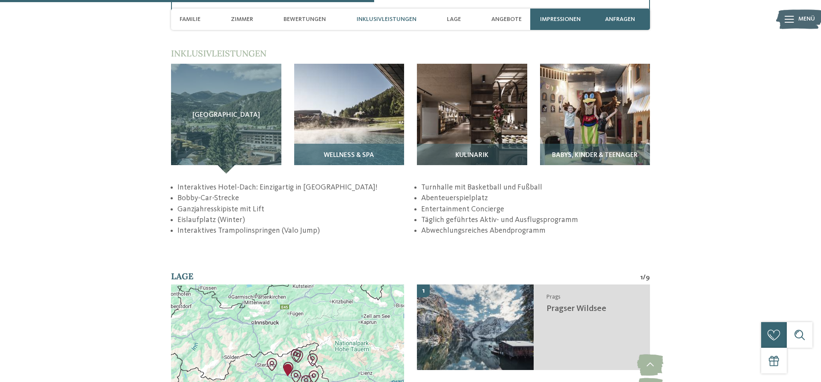
click at [369, 153] on span "Wellness & SPA" at bounding box center [349, 156] width 50 height 8
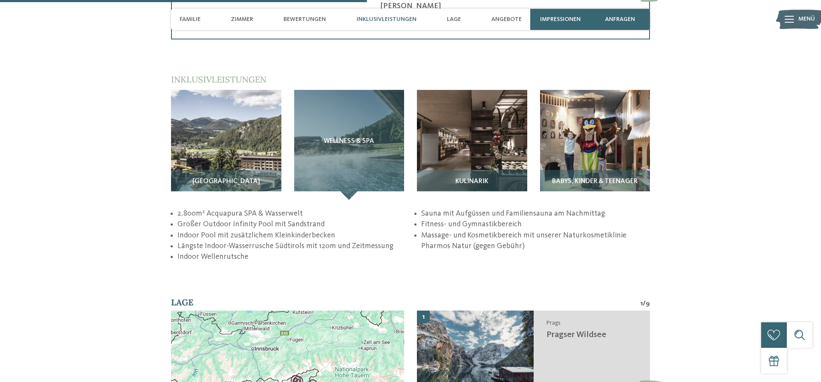
scroll to position [1299, 0]
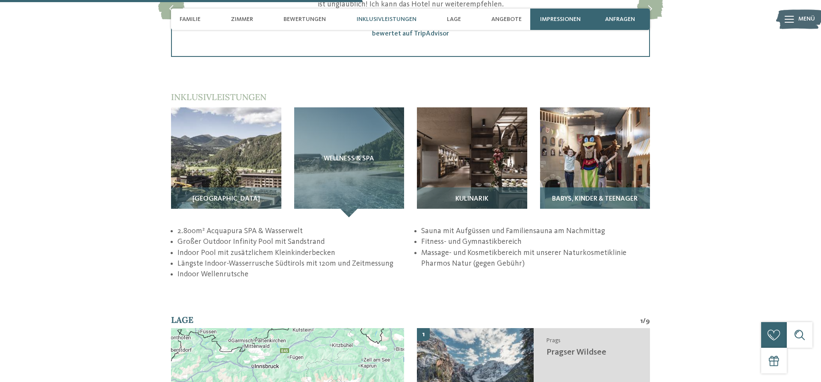
click at [607, 194] on div "Babys, Kinder & Teenager" at bounding box center [595, 202] width 110 height 30
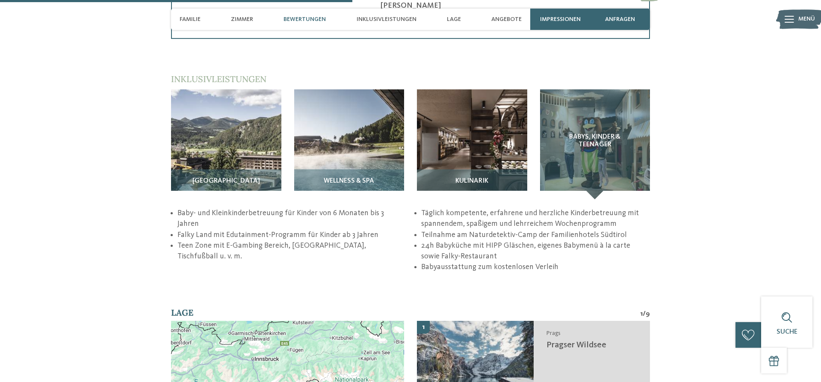
scroll to position [1256, 0]
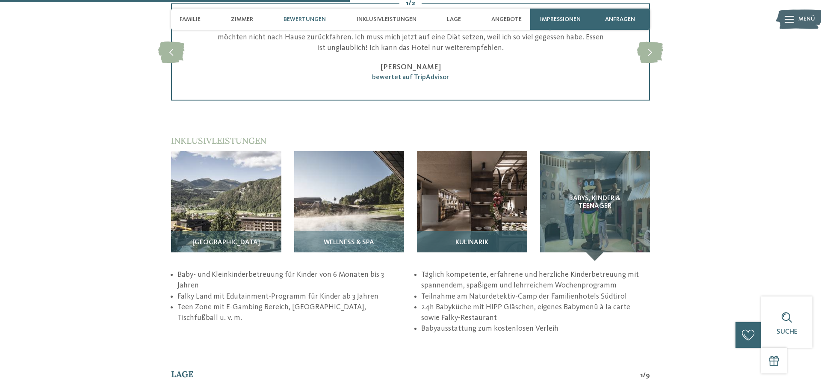
click at [467, 237] on div "Kulinarik" at bounding box center [472, 246] width 110 height 30
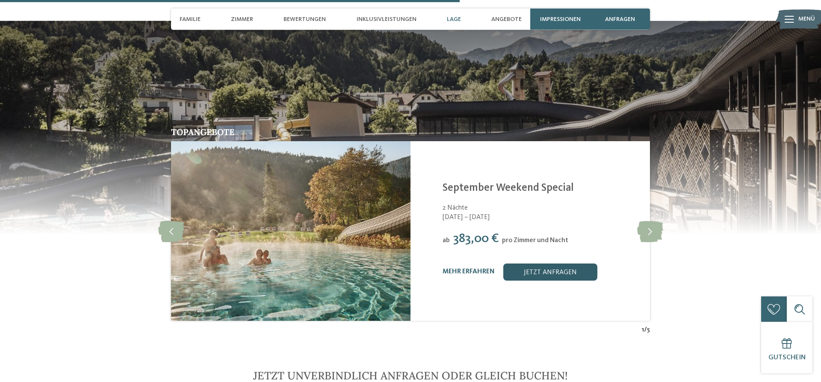
scroll to position [1866, 0]
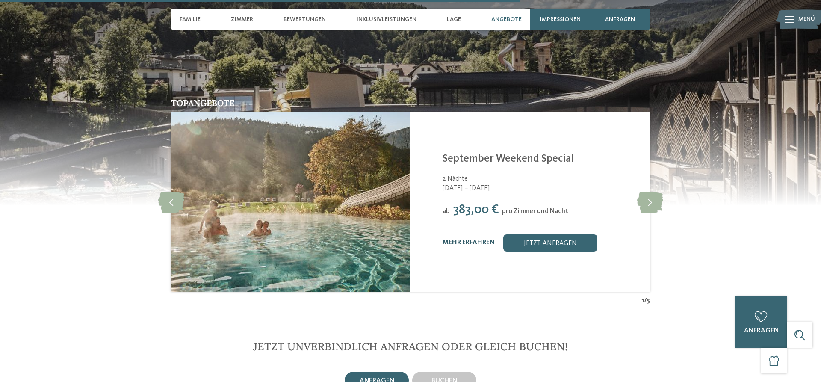
click at [477, 242] on link "mehr erfahren" at bounding box center [469, 242] width 52 height 7
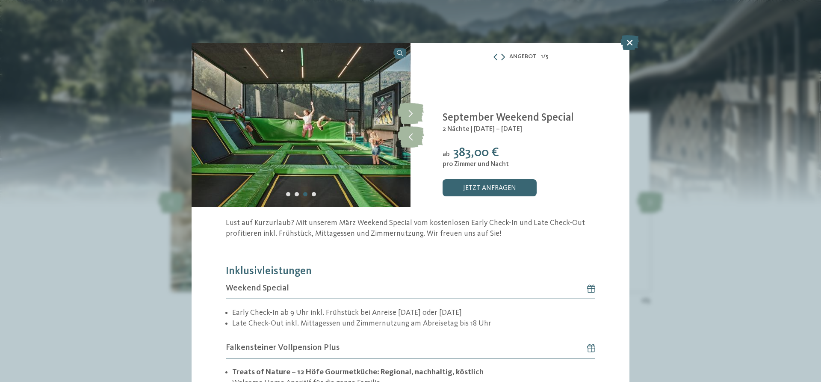
click at [503, 59] on icon at bounding box center [503, 56] width 4 height 7
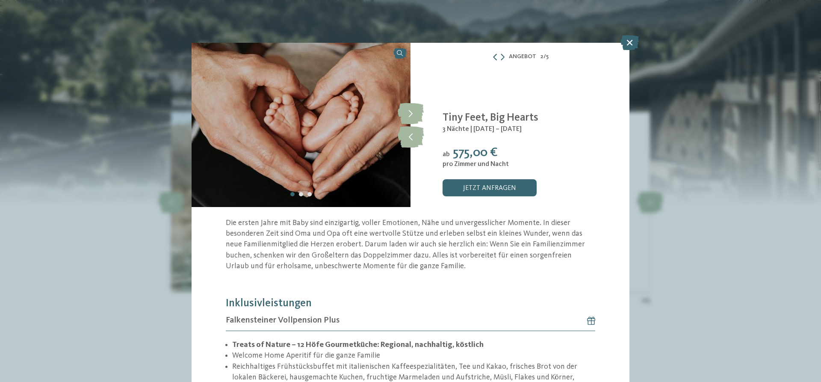
click at [494, 57] on icon at bounding box center [495, 56] width 7 height 7
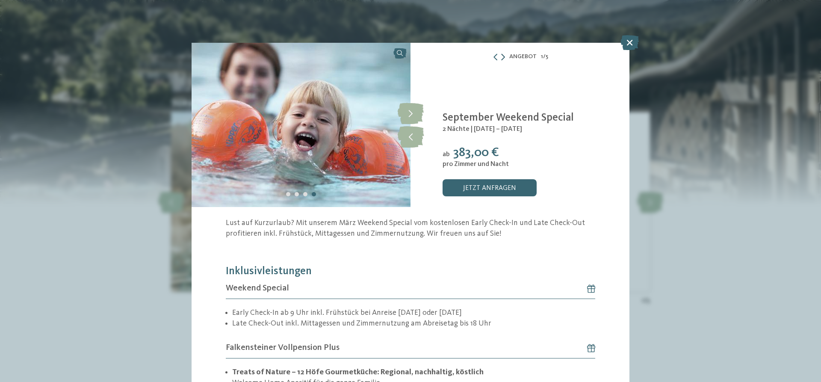
click at [503, 57] on icon at bounding box center [503, 56] width 4 height 7
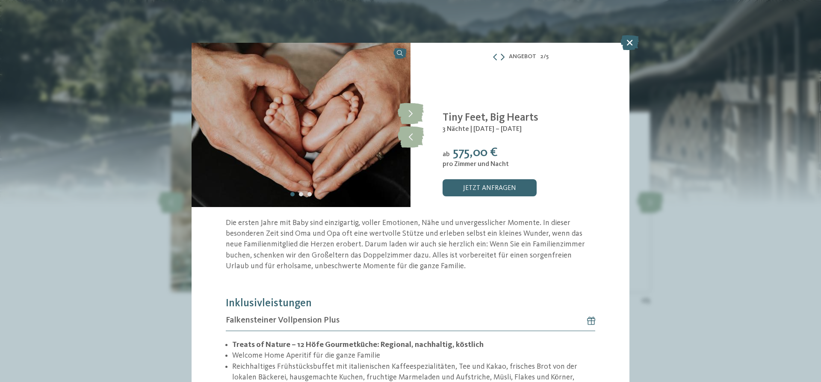
click at [503, 57] on icon at bounding box center [503, 56] width 4 height 7
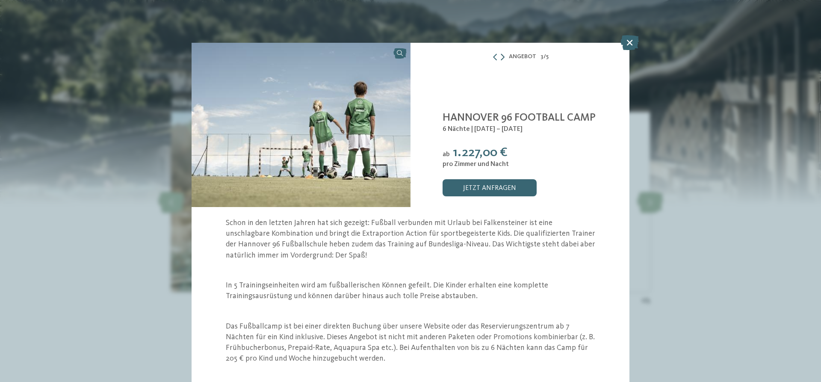
click at [503, 57] on icon at bounding box center [503, 56] width 4 height 7
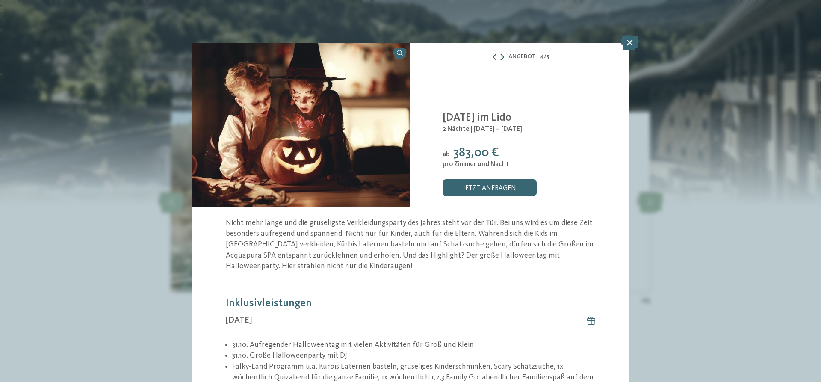
click at [502, 58] on icon at bounding box center [502, 56] width 4 height 7
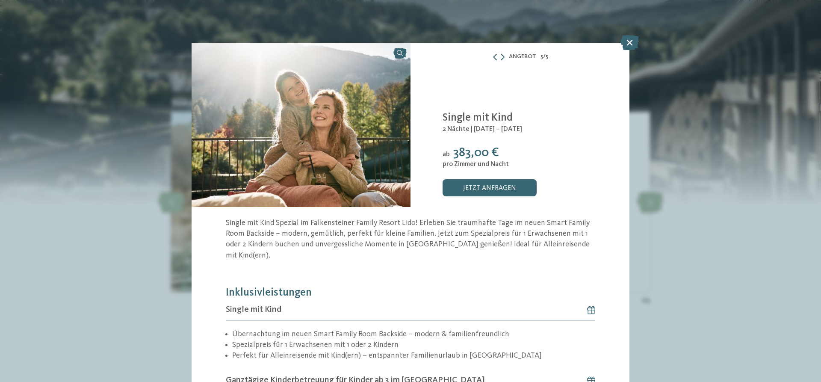
click at [496, 56] on icon at bounding box center [495, 56] width 7 height 7
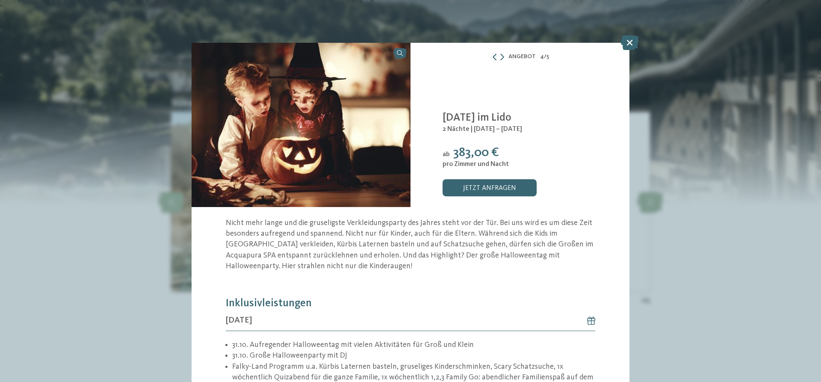
click at [496, 56] on icon at bounding box center [494, 56] width 7 height 7
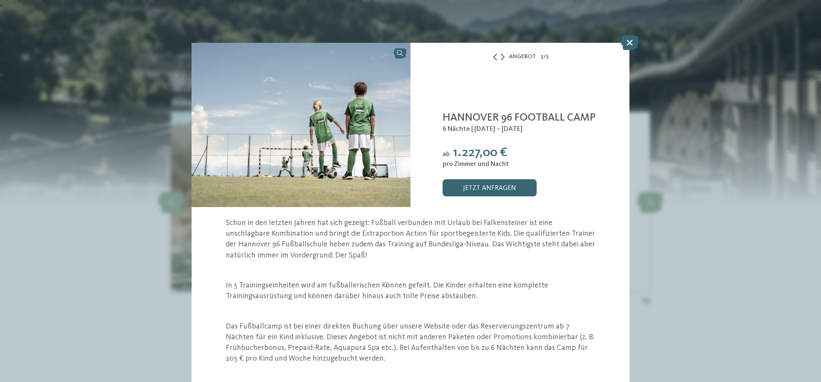
click at [496, 56] on icon at bounding box center [495, 56] width 7 height 7
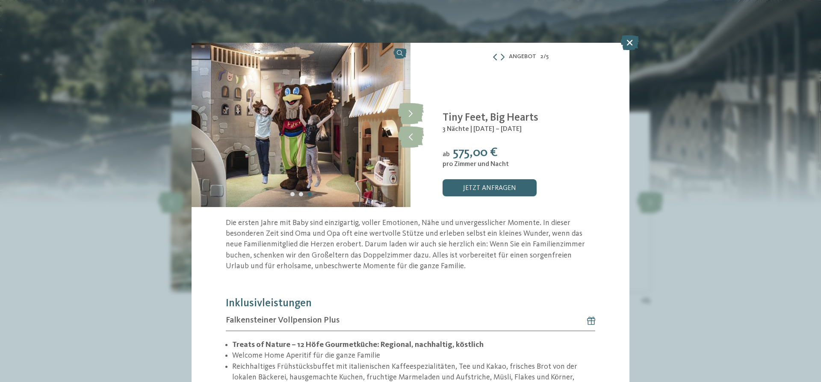
click at [496, 56] on icon at bounding box center [495, 56] width 7 height 7
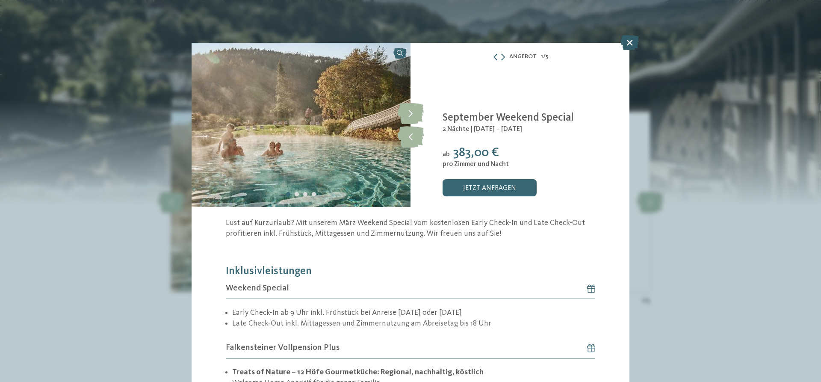
click at [624, 41] on icon at bounding box center [629, 42] width 18 height 15
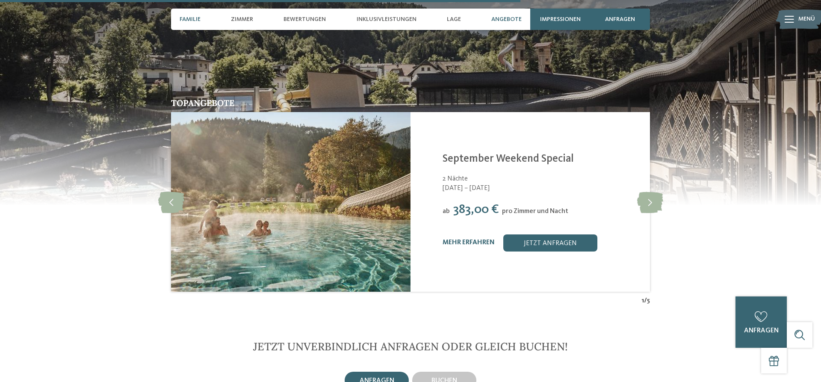
click at [181, 17] on span "Familie" at bounding box center [190, 19] width 21 height 7
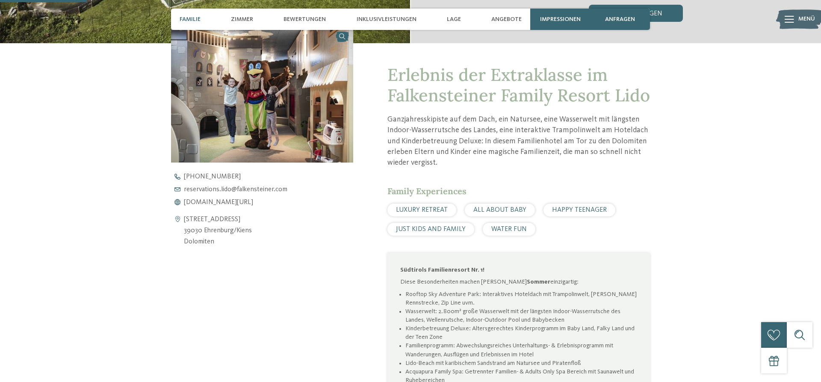
scroll to position [305, 0]
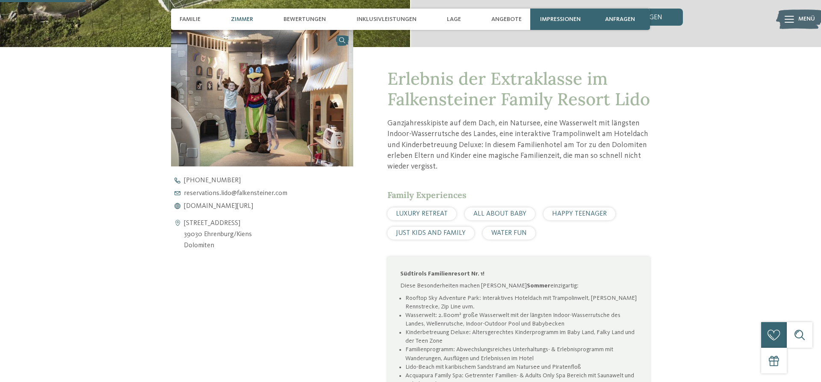
click at [243, 19] on span "Zimmer" at bounding box center [242, 19] width 22 height 7
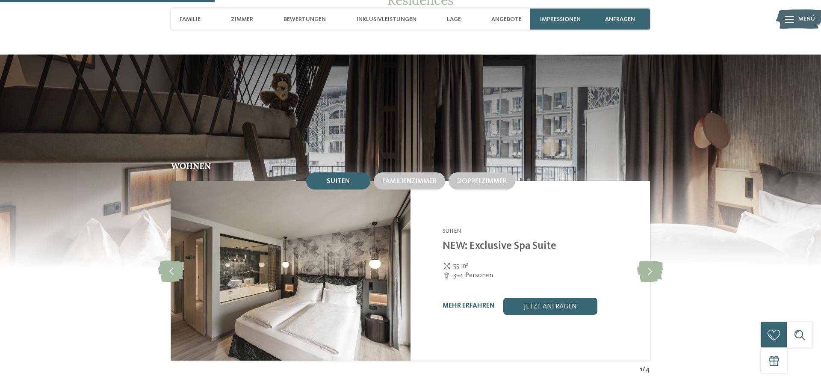
scroll to position [902, 0]
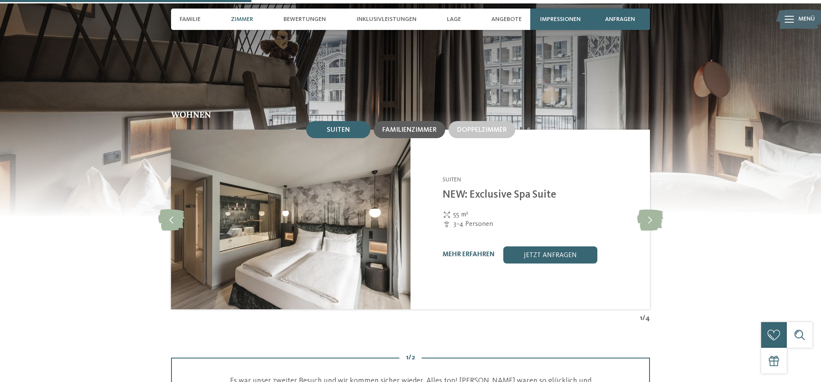
click at [427, 131] on span "Familienzimmer" at bounding box center [409, 130] width 54 height 7
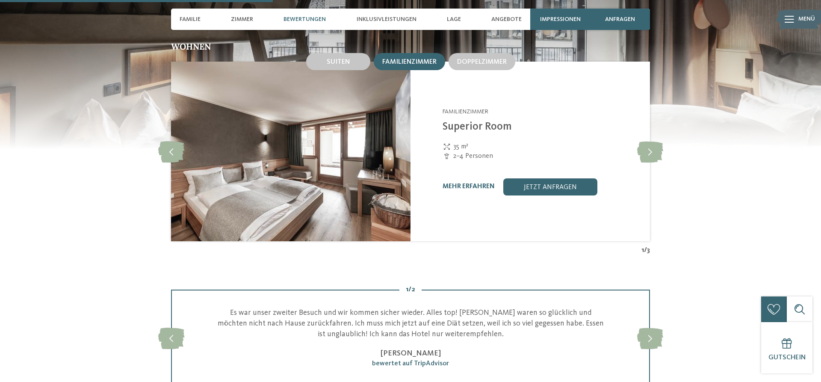
scroll to position [989, 0]
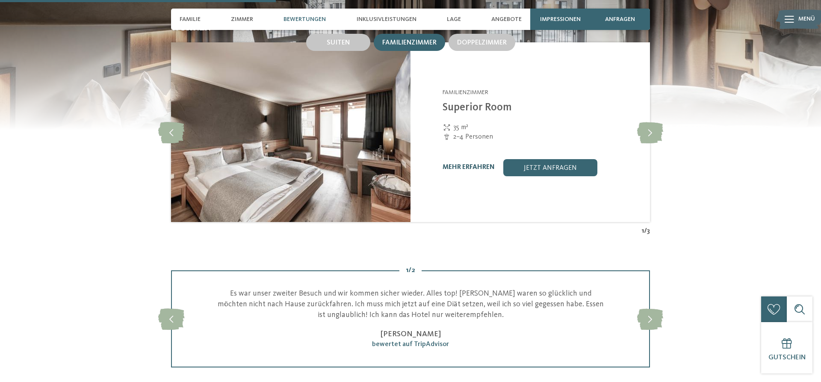
click at [475, 165] on link "mehr erfahren" at bounding box center [469, 167] width 52 height 7
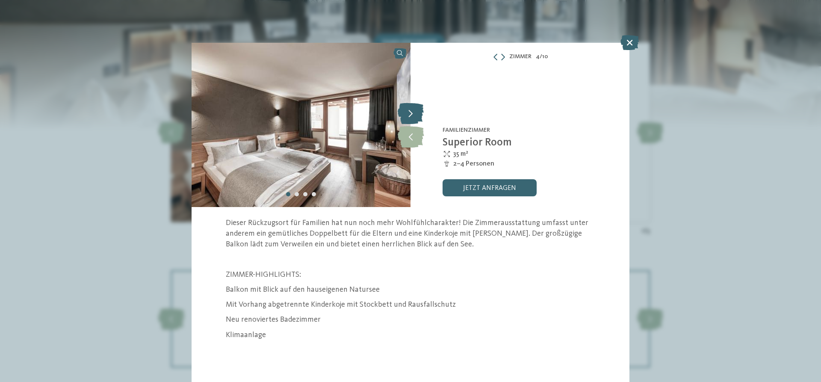
click at [413, 116] on icon at bounding box center [411, 113] width 26 height 21
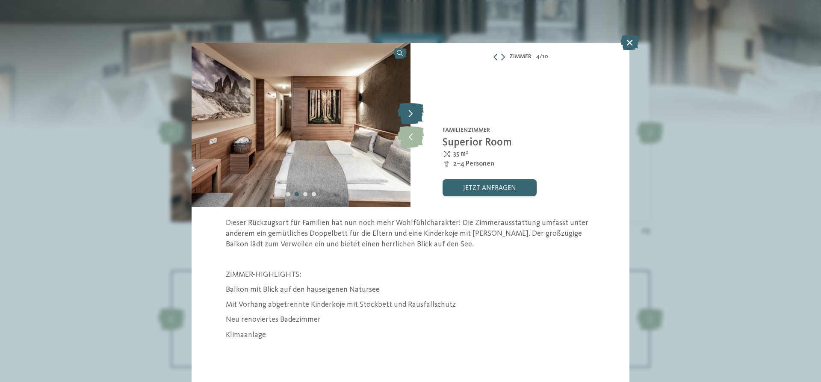
click at [413, 116] on icon at bounding box center [411, 113] width 26 height 21
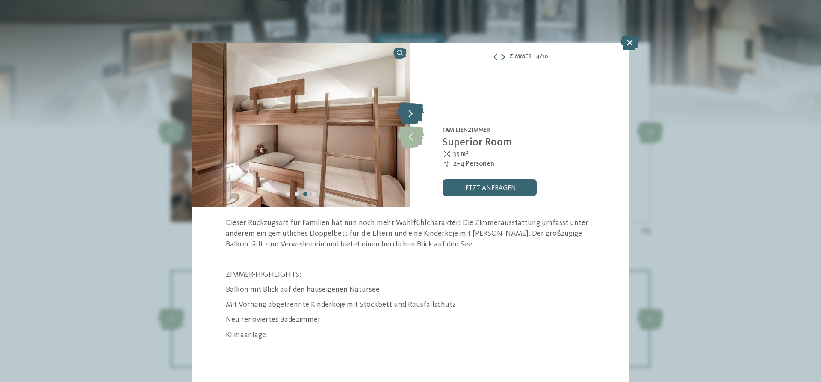
click at [410, 116] on icon at bounding box center [411, 113] width 26 height 21
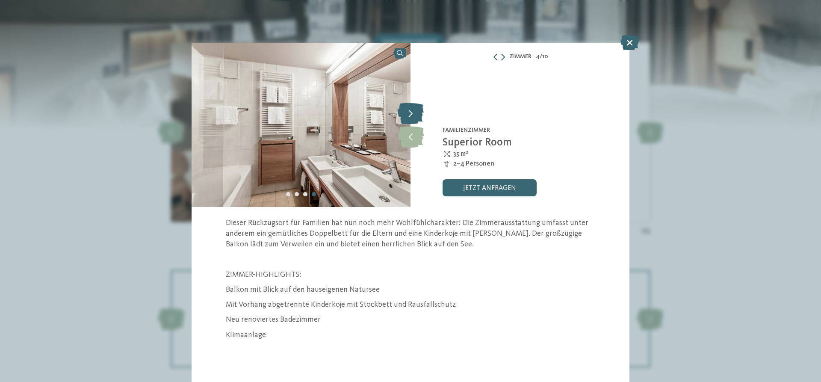
click at [410, 114] on icon at bounding box center [411, 113] width 26 height 21
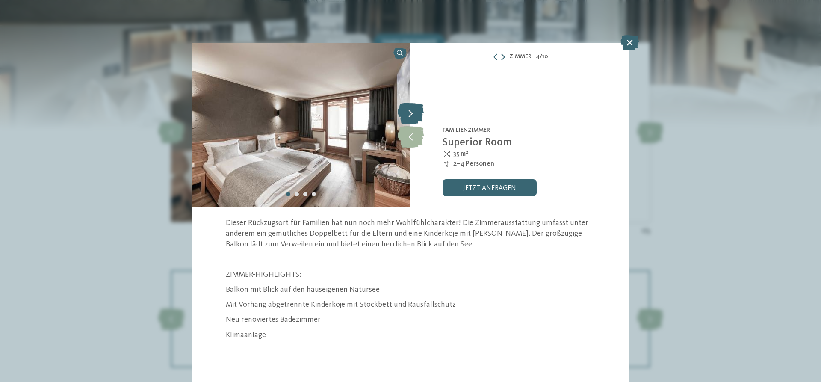
click at [410, 114] on icon at bounding box center [411, 113] width 26 height 21
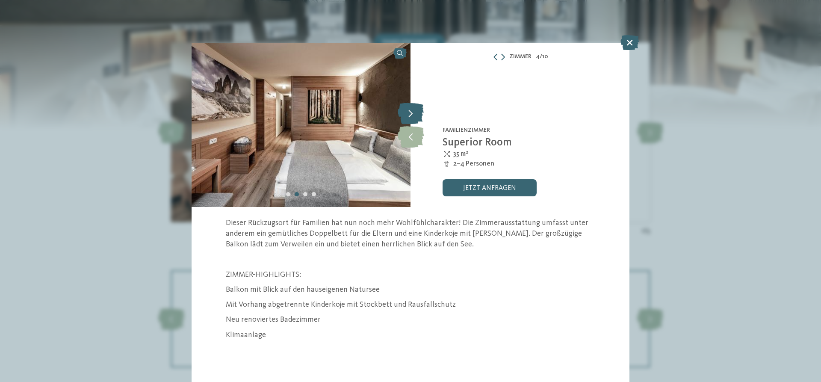
click at [410, 114] on icon at bounding box center [411, 113] width 26 height 21
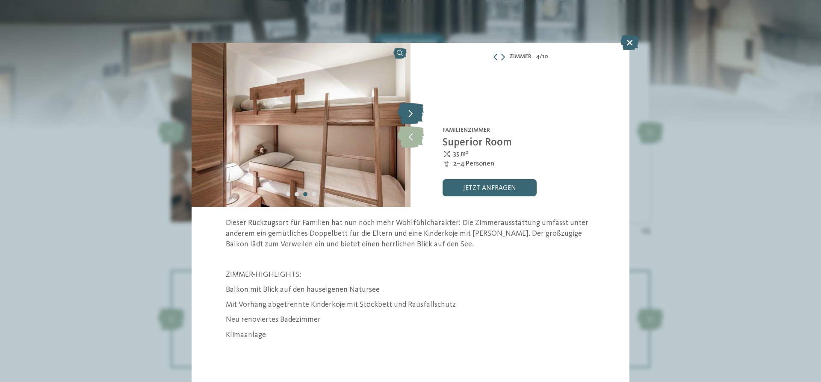
click at [404, 117] on icon at bounding box center [411, 113] width 26 height 21
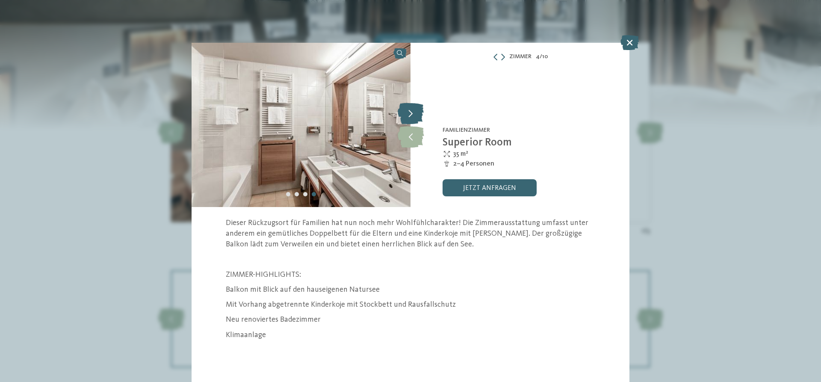
click at [416, 112] on icon at bounding box center [411, 113] width 26 height 21
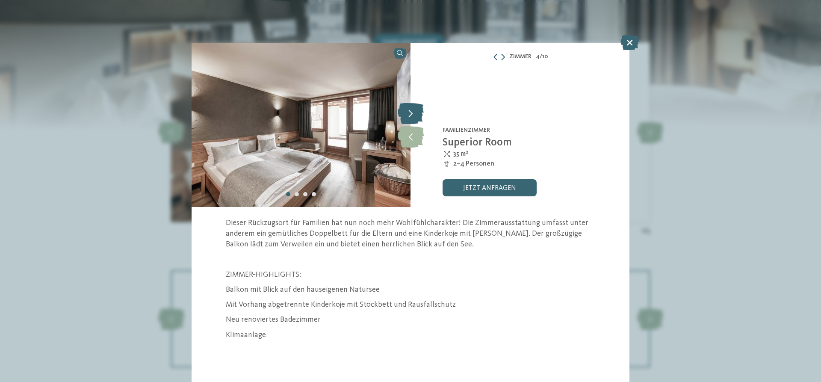
click at [416, 113] on icon at bounding box center [411, 113] width 26 height 21
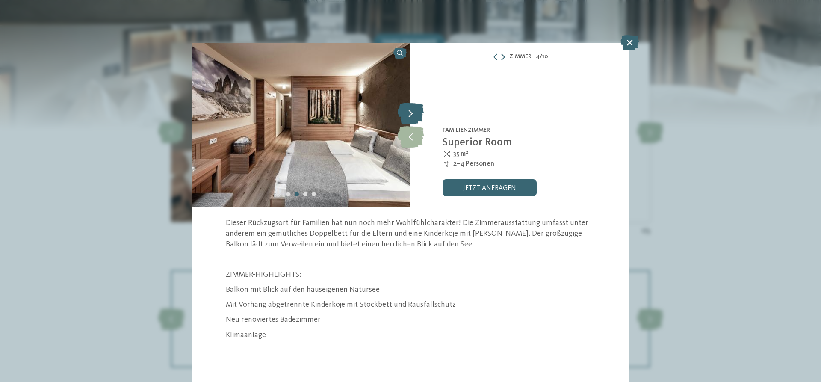
click at [416, 113] on icon at bounding box center [411, 113] width 26 height 21
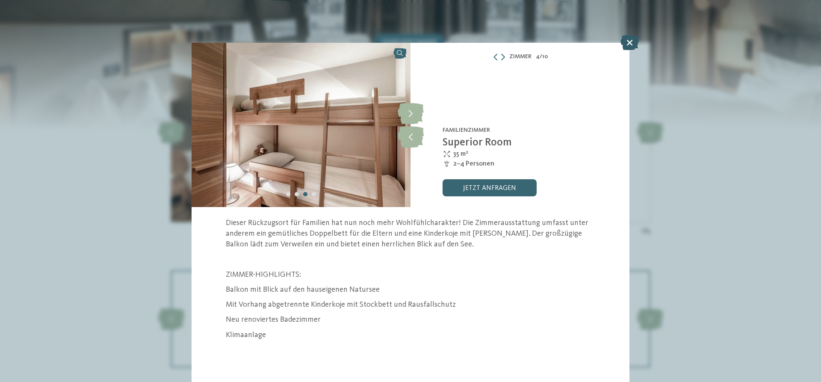
click at [626, 49] on icon at bounding box center [629, 42] width 18 height 15
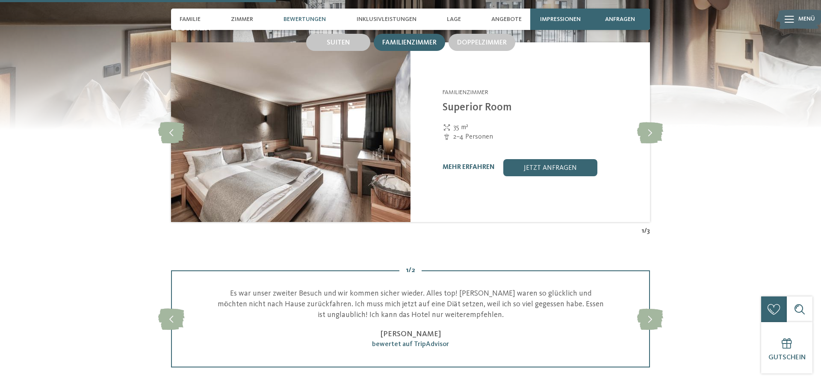
click at [629, 49] on div "Suiten Familienzimmer Doppelzimmer" at bounding box center [410, 42] width 479 height 21
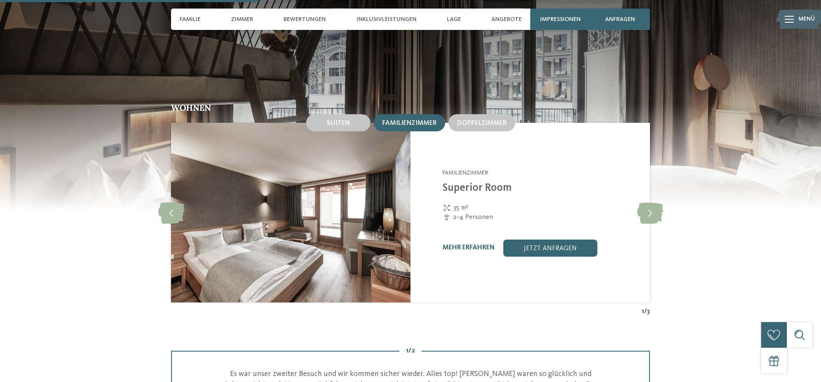
scroll to position [902, 0]
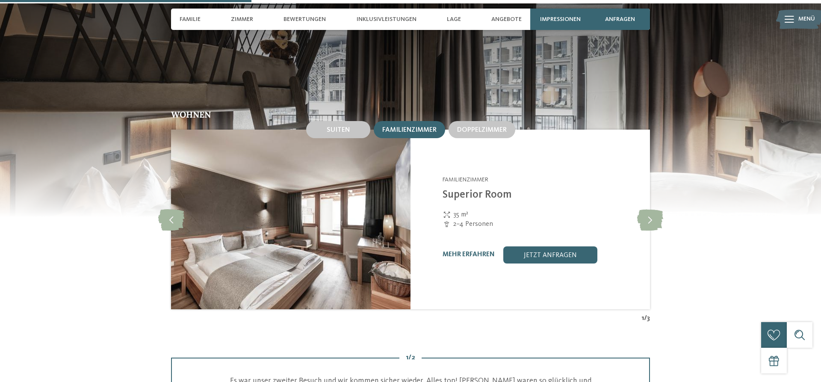
click at [471, 254] on link "mehr erfahren" at bounding box center [469, 254] width 52 height 7
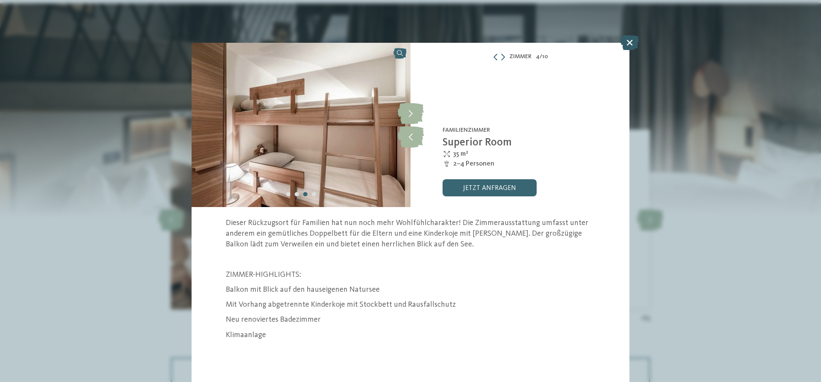
click at [624, 39] on icon at bounding box center [629, 42] width 18 height 15
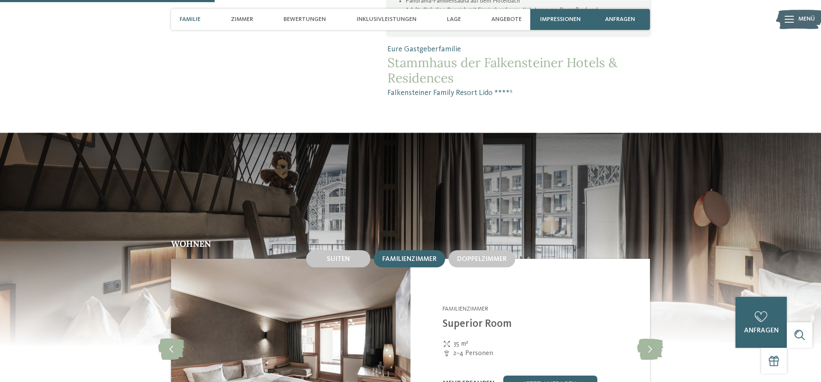
scroll to position [771, 0]
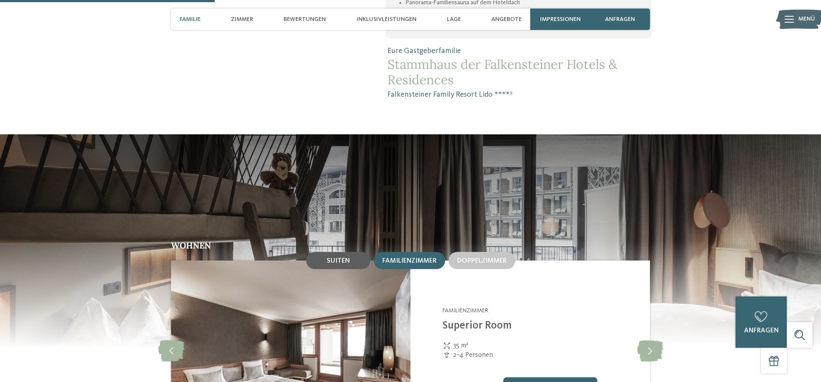
drag, startPoint x: 335, startPoint y: 260, endPoint x: 327, endPoint y: 261, distance: 7.7
click at [333, 261] on span "Suiten" at bounding box center [338, 260] width 23 height 7
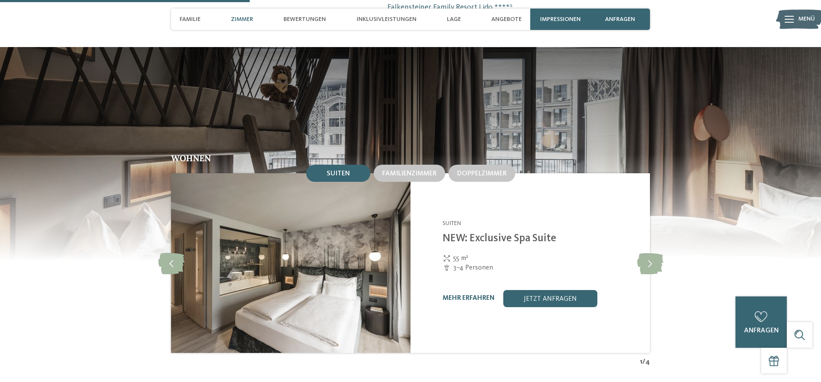
scroll to position [945, 0]
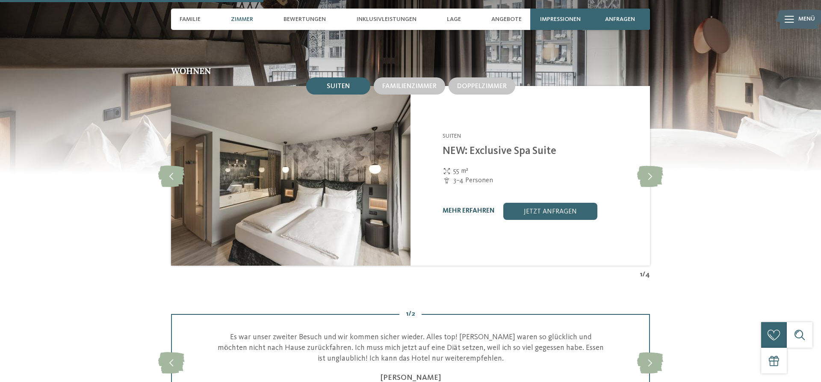
click at [461, 211] on link "mehr erfahren" at bounding box center [469, 210] width 52 height 7
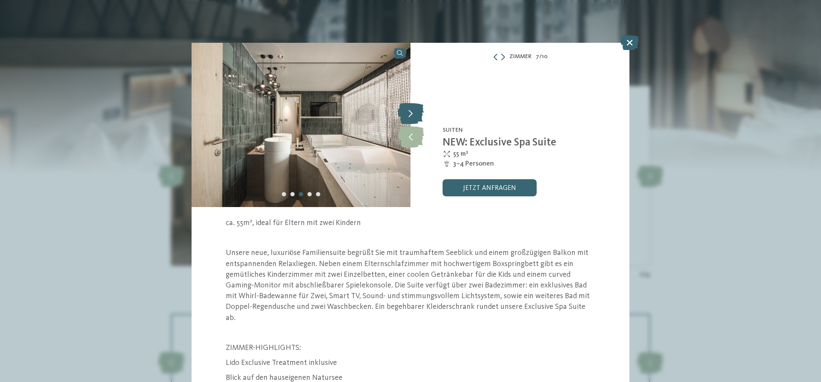
click at [412, 115] on icon at bounding box center [411, 113] width 26 height 21
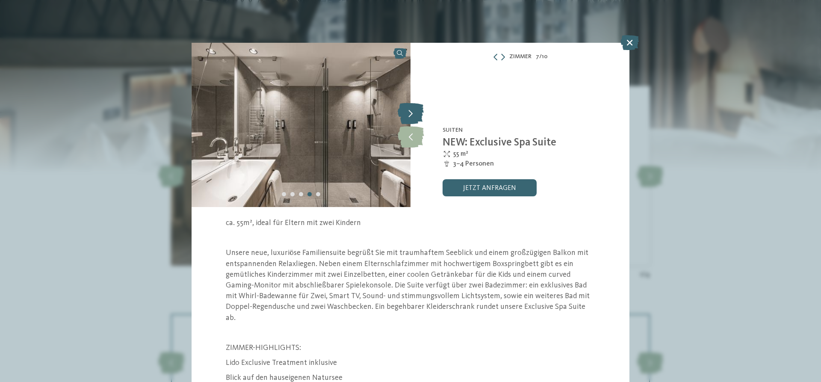
click at [412, 115] on icon at bounding box center [411, 113] width 26 height 21
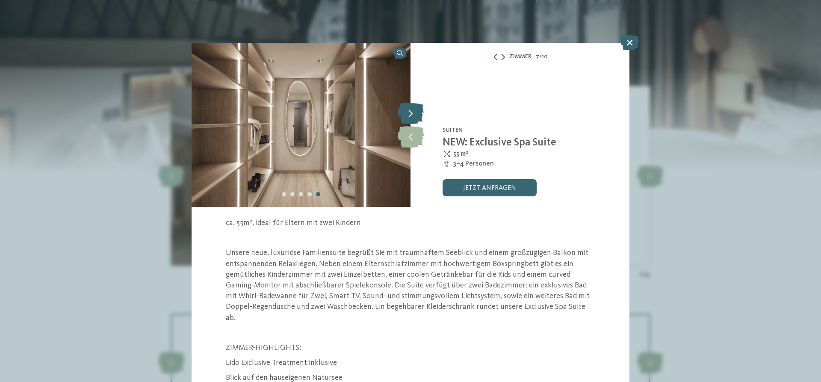
click at [412, 115] on icon at bounding box center [411, 113] width 26 height 21
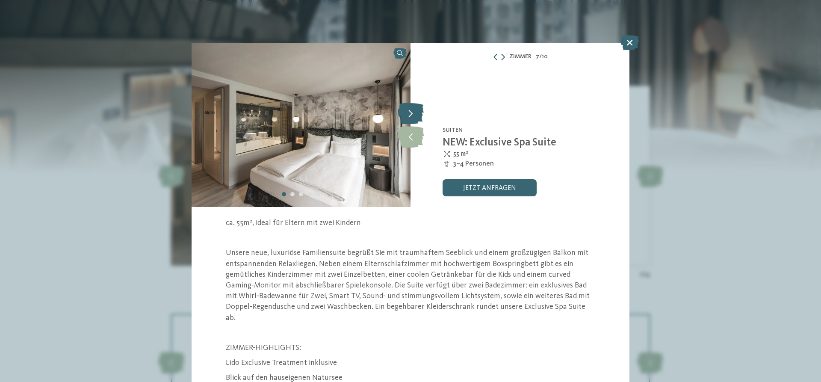
click at [412, 115] on icon at bounding box center [411, 113] width 26 height 21
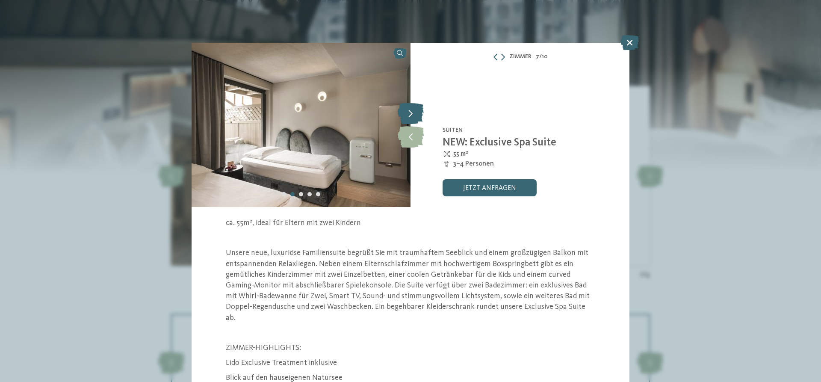
click at [413, 115] on icon at bounding box center [411, 113] width 26 height 21
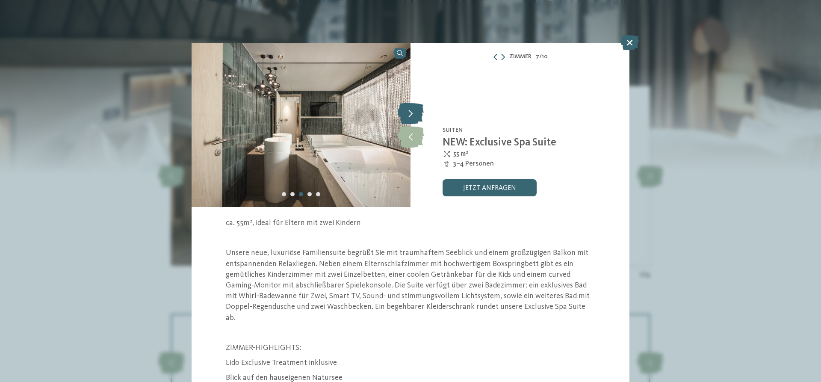
click at [413, 115] on icon at bounding box center [411, 113] width 26 height 21
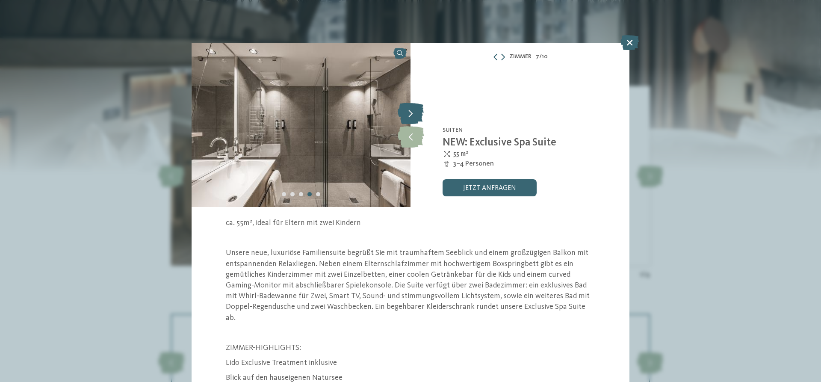
click at [414, 118] on icon at bounding box center [411, 113] width 26 height 21
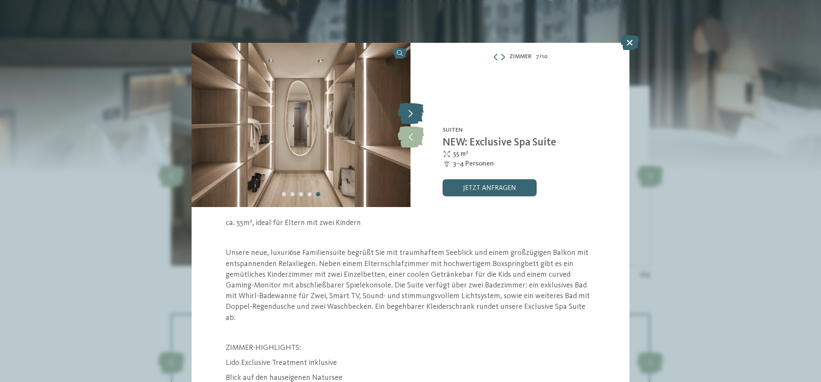
click at [414, 118] on icon at bounding box center [411, 113] width 26 height 21
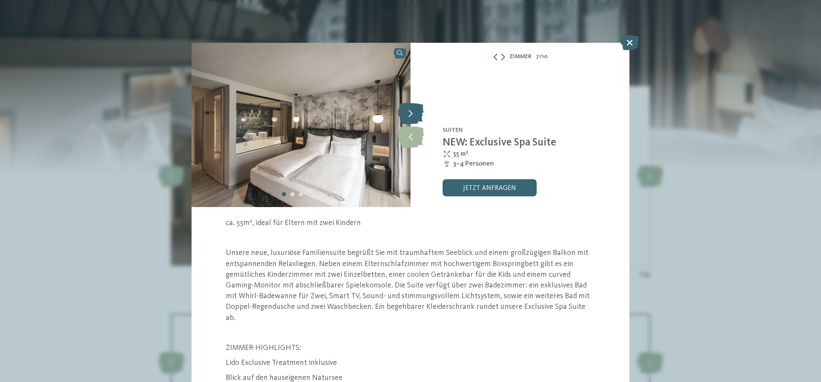
click at [416, 119] on icon at bounding box center [411, 113] width 26 height 21
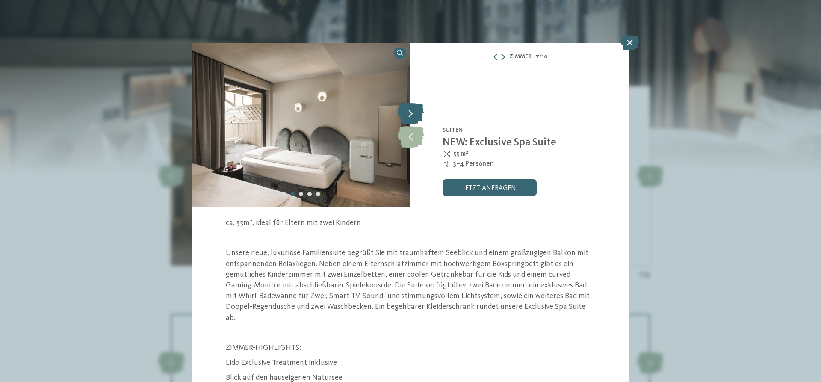
click at [416, 119] on icon at bounding box center [411, 113] width 26 height 21
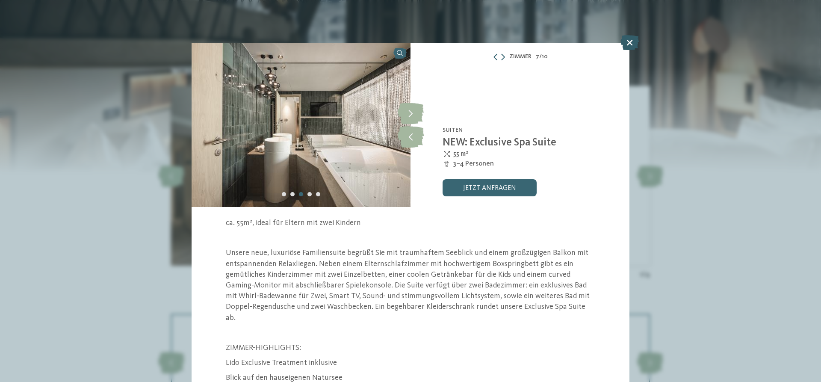
click at [636, 44] on icon at bounding box center [629, 42] width 18 height 15
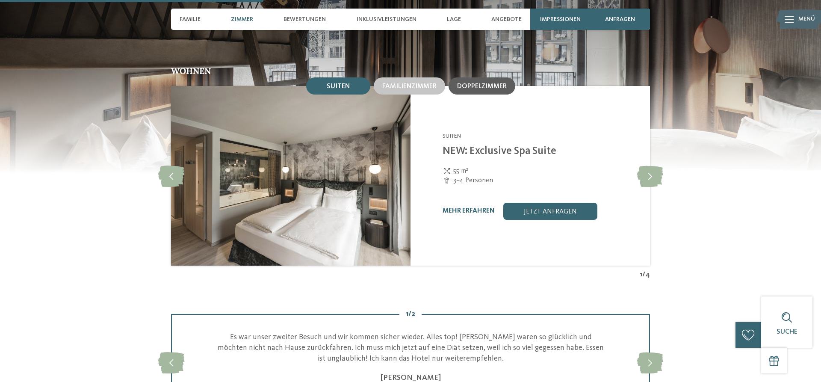
click at [463, 88] on span "Doppelzimmer" at bounding box center [482, 86] width 50 height 7
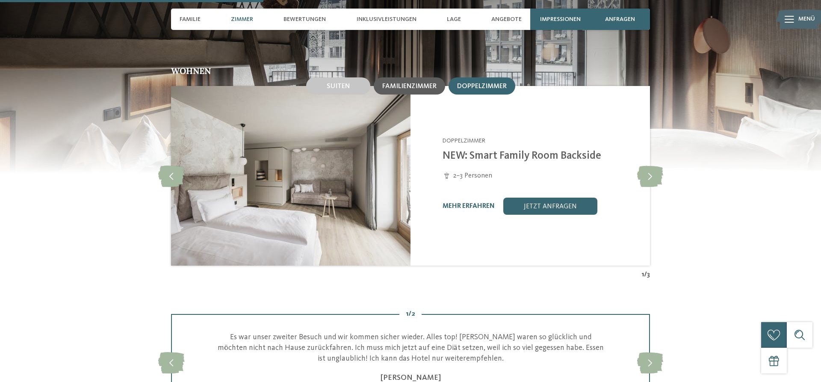
click at [393, 80] on div "Familienzimmer" at bounding box center [409, 85] width 71 height 17
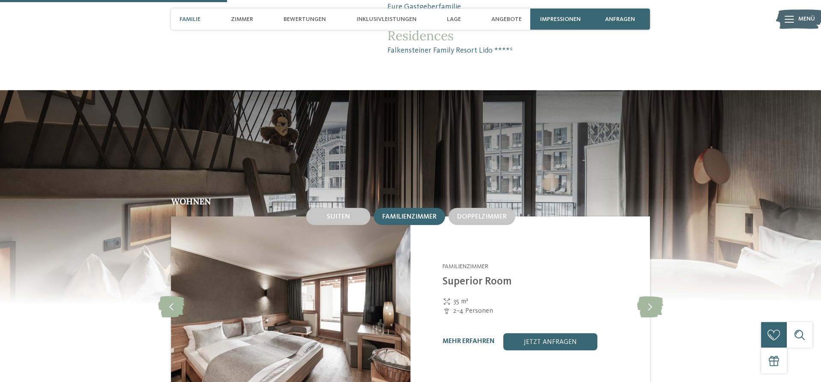
scroll to position [815, 0]
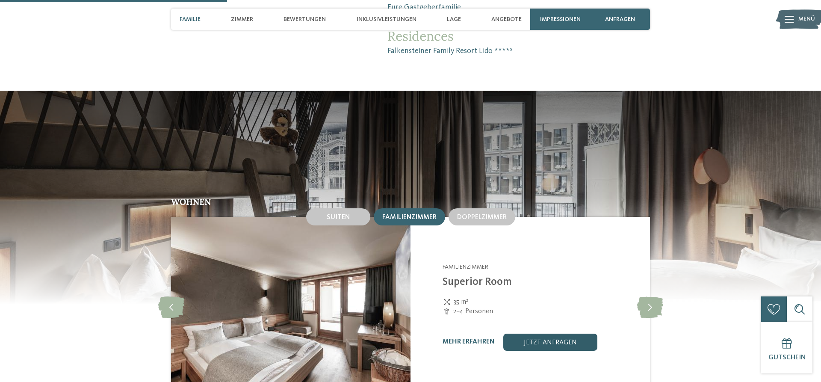
click at [540, 345] on link "jetzt anfragen" at bounding box center [550, 342] width 94 height 17
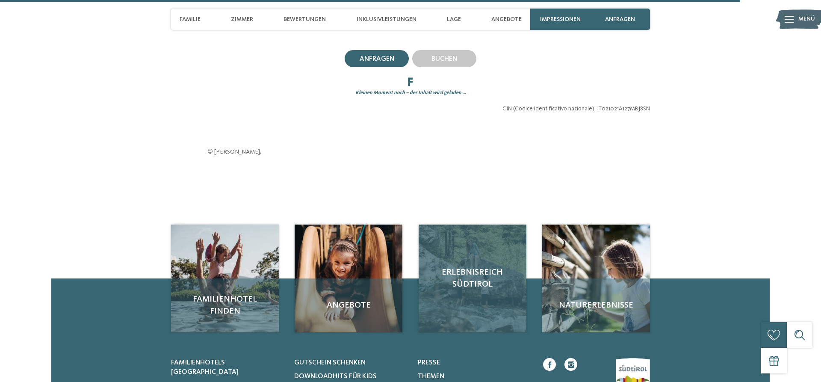
scroll to position [2190, 0]
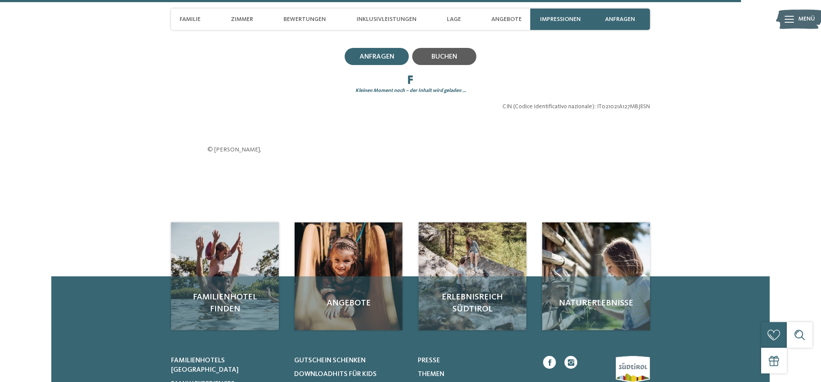
click at [438, 57] on span "buchen" at bounding box center [444, 56] width 26 height 7
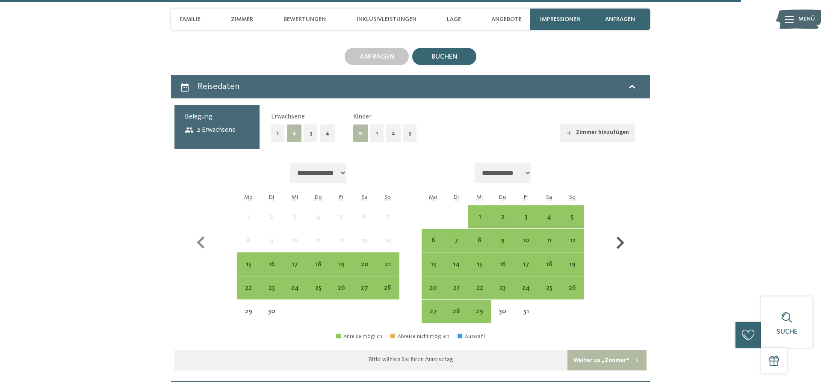
click at [617, 242] on icon "button" at bounding box center [620, 242] width 25 height 25
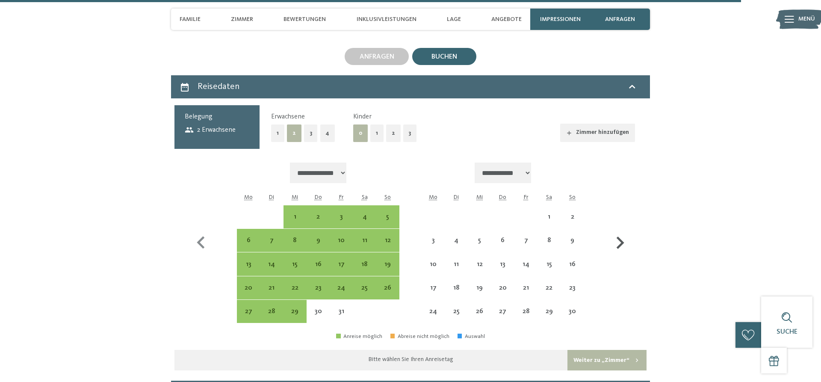
select select "**********"
click at [617, 242] on icon "button" at bounding box center [620, 242] width 25 height 25
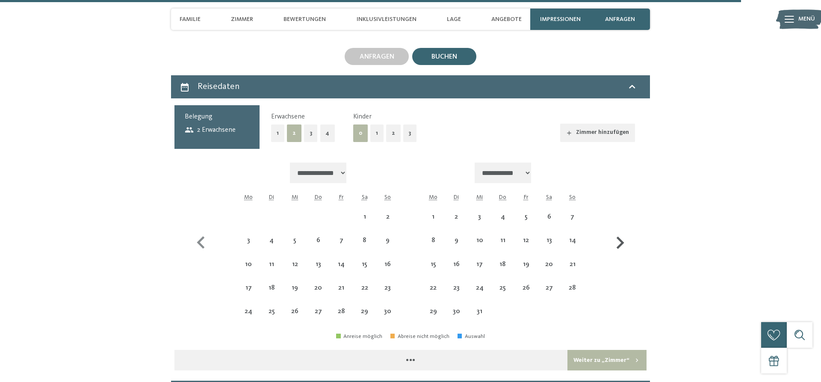
select select "**********"
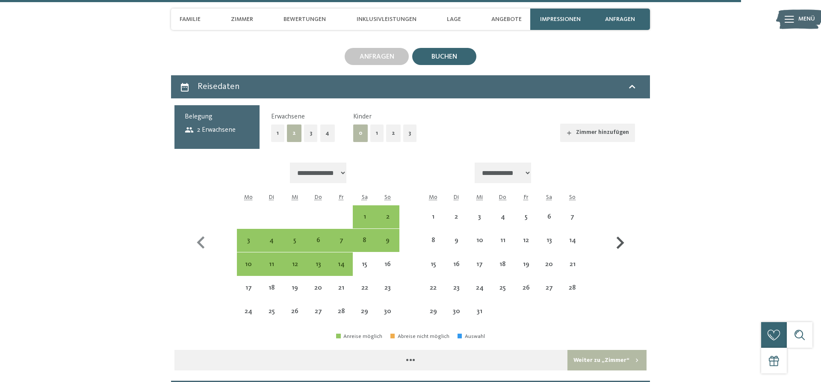
select select "**********"
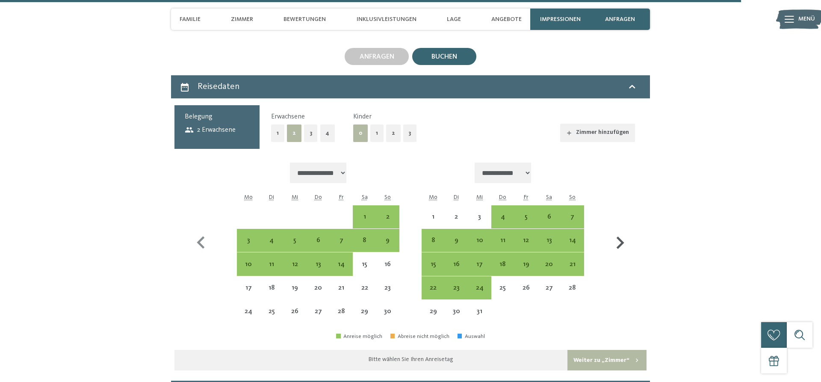
click at [617, 242] on icon "button" at bounding box center [620, 242] width 25 height 25
select select "**********"
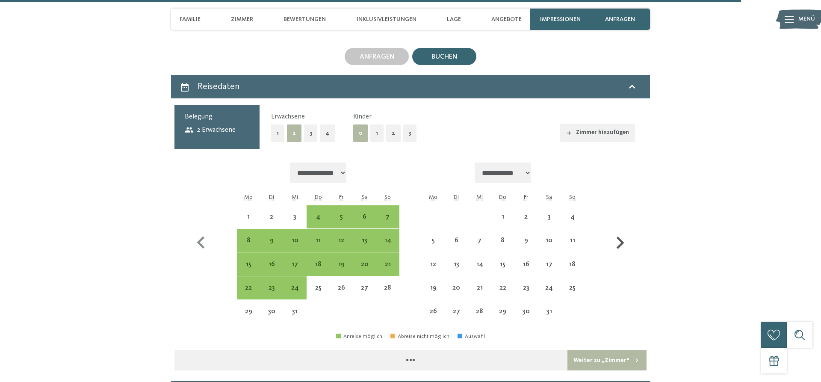
select select "**********"
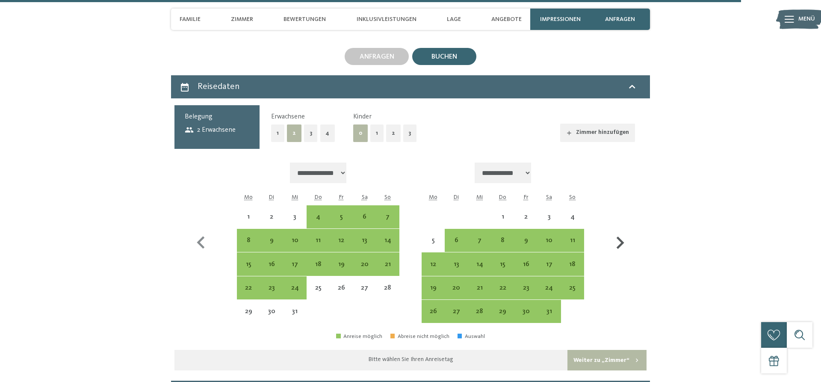
click at [617, 242] on icon "button" at bounding box center [620, 242] width 25 height 25
select select "**********"
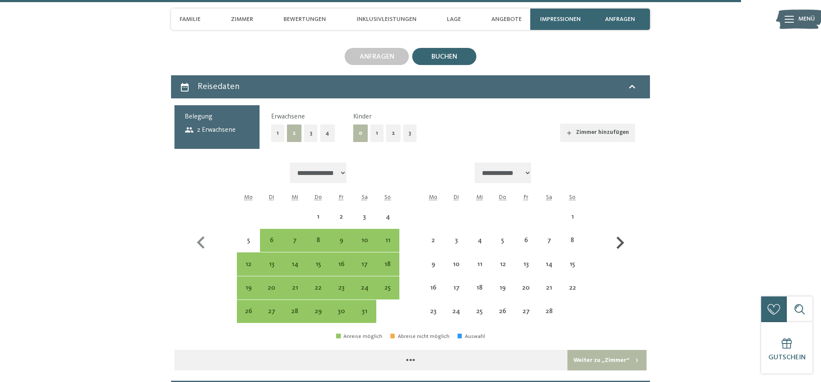
select select "**********"
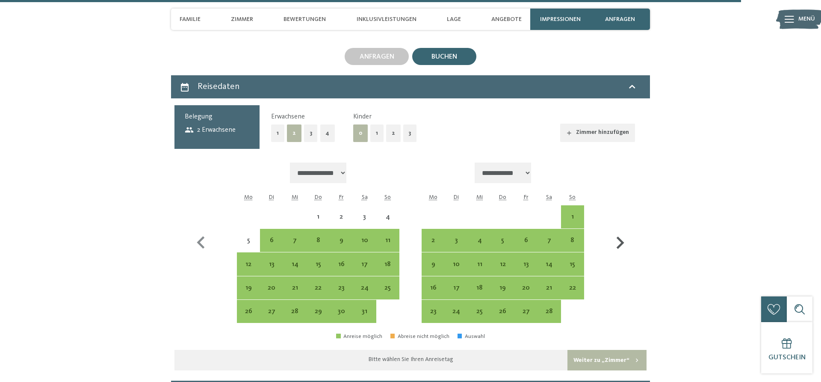
click at [617, 242] on icon "button" at bounding box center [620, 242] width 25 height 25
select select "**********"
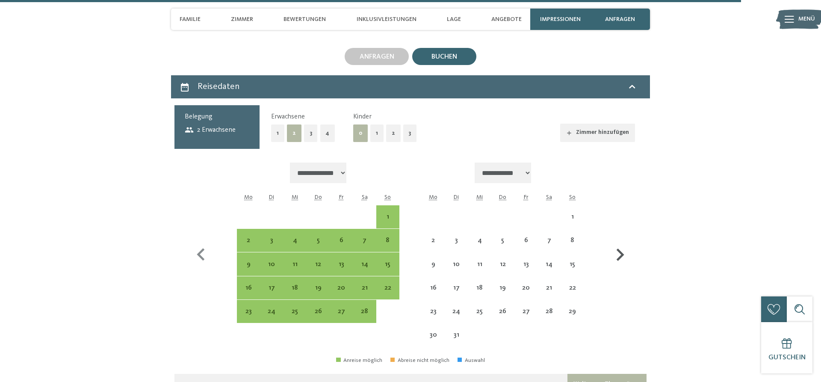
select select "**********"
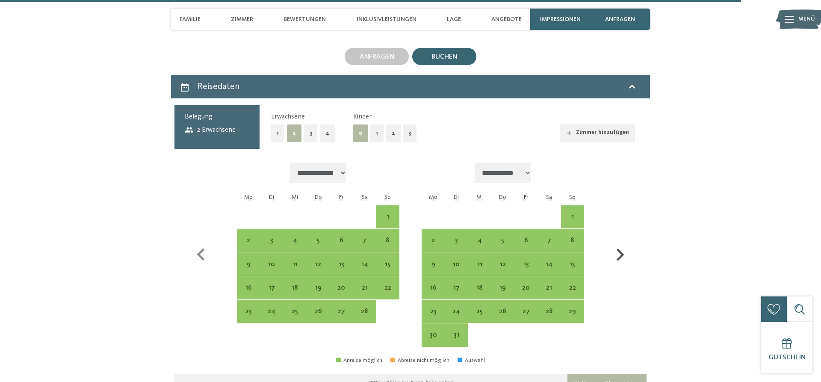
click at [617, 242] on button "button" at bounding box center [620, 254] width 25 height 184
select select "**********"
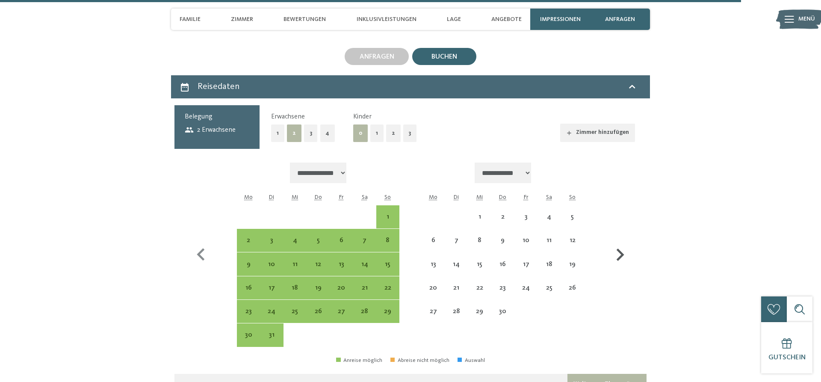
select select "**********"
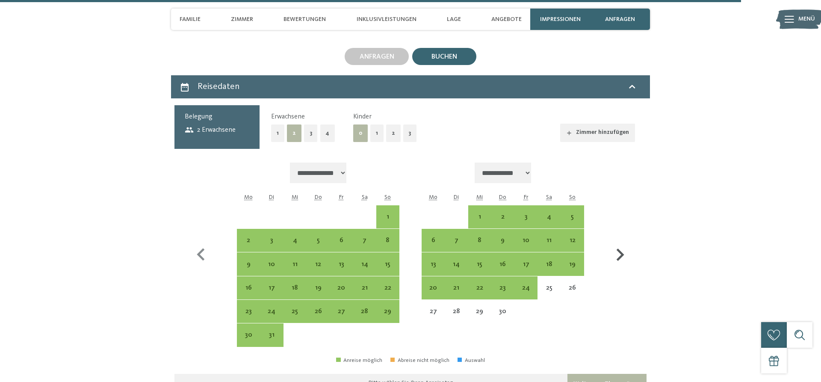
click at [617, 242] on button "button" at bounding box center [620, 254] width 25 height 184
select select "**********"
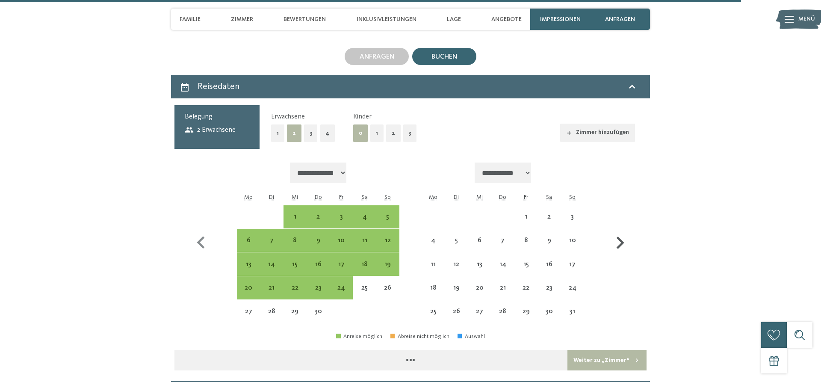
select select "**********"
click at [617, 242] on icon "button" at bounding box center [620, 242] width 25 height 25
select select "**********"
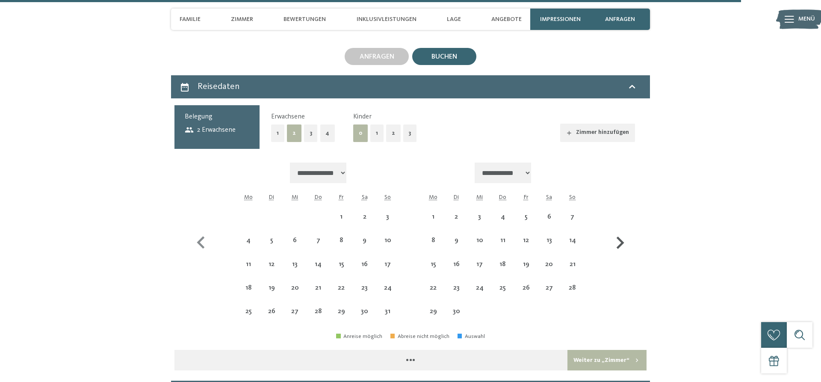
select select "**********"
click at [617, 242] on icon "button" at bounding box center [620, 242] width 25 height 25
select select "**********"
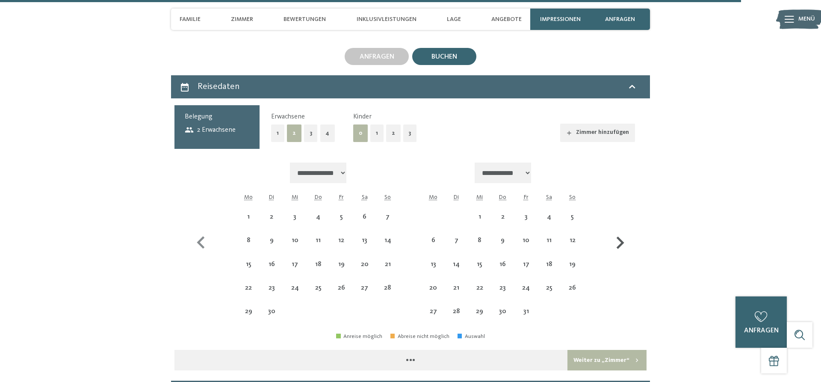
select select "**********"
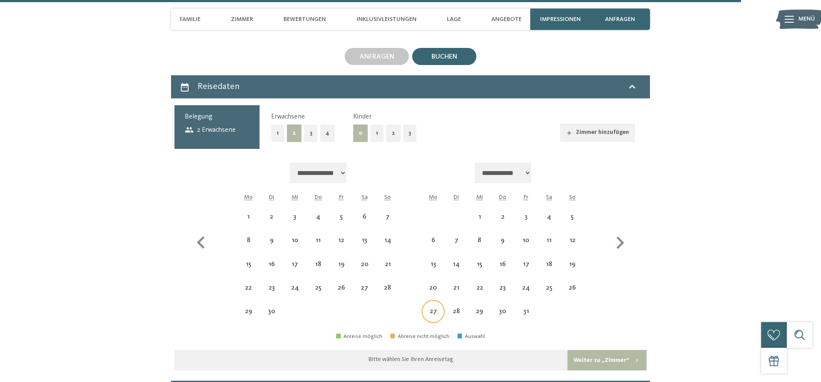
click at [428, 310] on div "27" at bounding box center [432, 318] width 21 height 21
select select "**********"
click at [481, 315] on div "29" at bounding box center [479, 318] width 21 height 21
select select "**********"
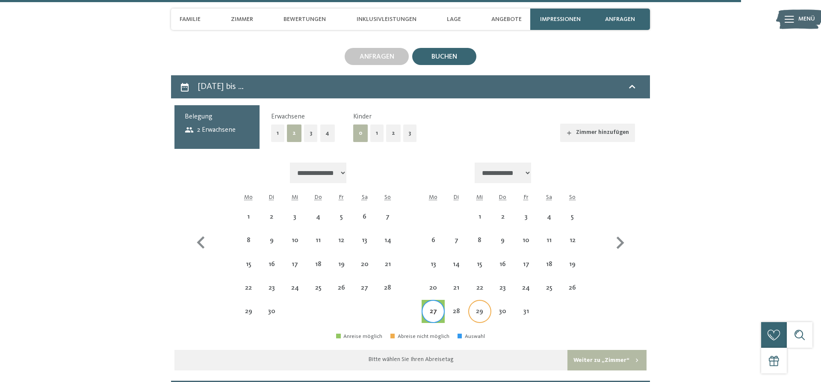
select select "**********"
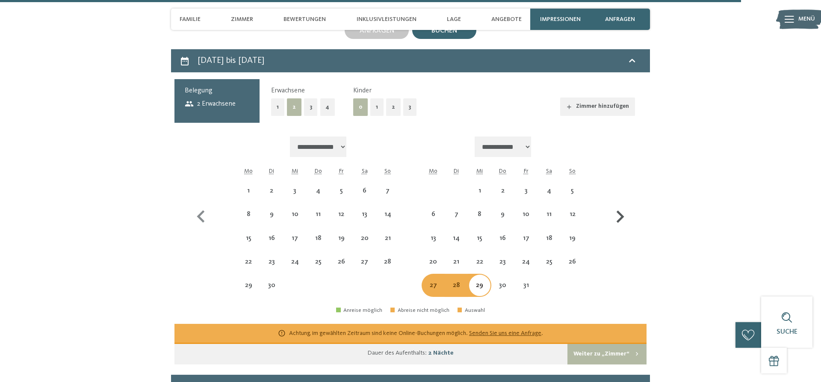
scroll to position [2234, 0]
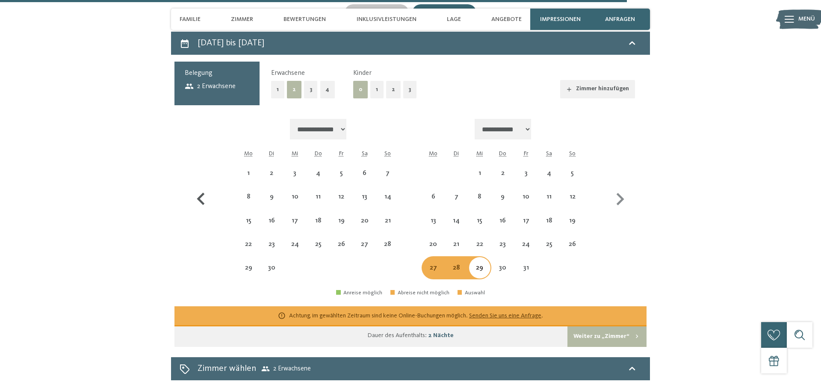
click at [201, 200] on icon "button" at bounding box center [201, 199] width 25 height 25
select select "**********"
click at [201, 200] on icon "button" at bounding box center [201, 199] width 25 height 25
select select "**********"
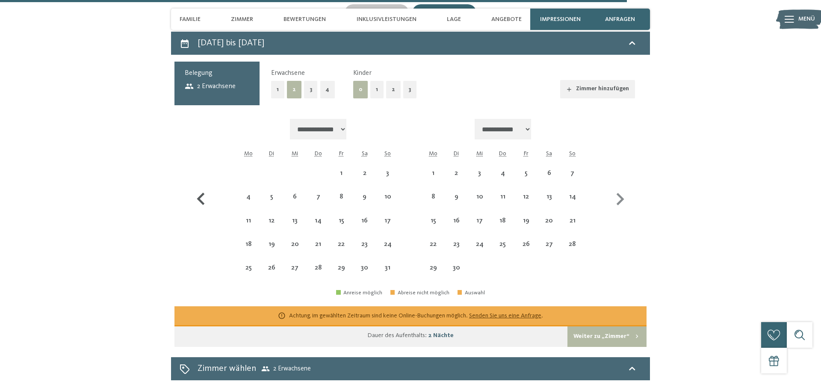
select select "**********"
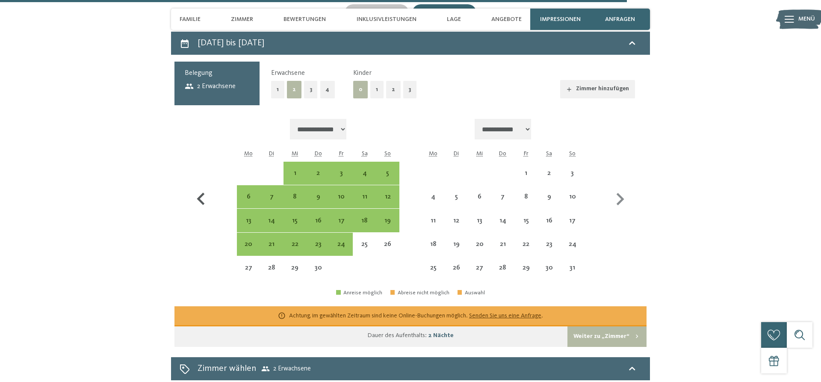
click at [202, 201] on icon "button" at bounding box center [201, 199] width 25 height 25
select select "**********"
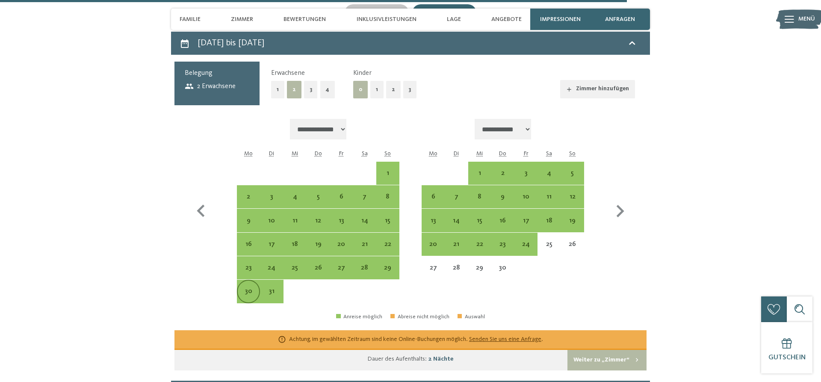
click at [248, 289] on div "30" at bounding box center [248, 298] width 21 height 21
select select "**********"
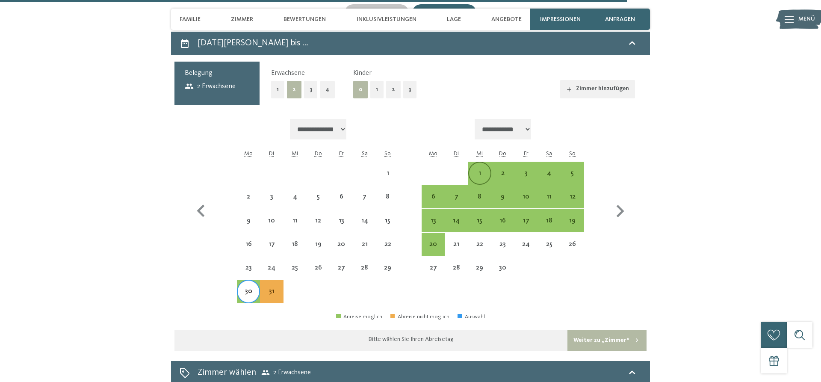
click at [484, 170] on div "1" at bounding box center [479, 172] width 21 height 21
select select "**********"
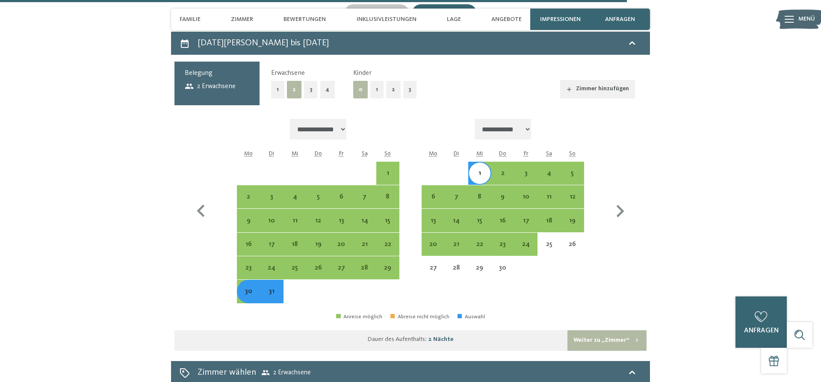
click at [393, 93] on button "2" at bounding box center [393, 90] width 15 height 18
select select "**********"
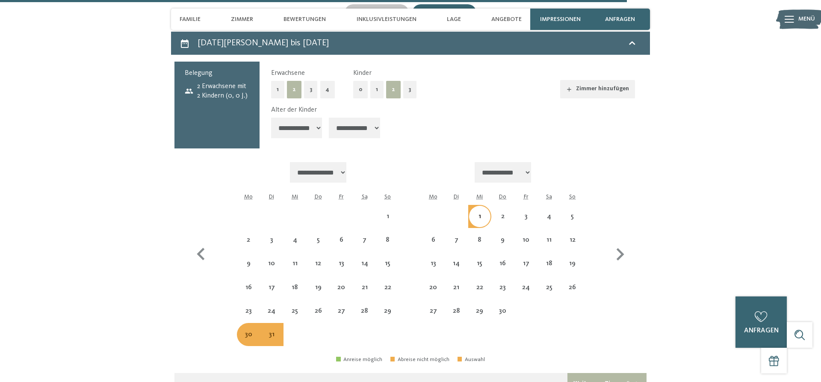
select select "**********"
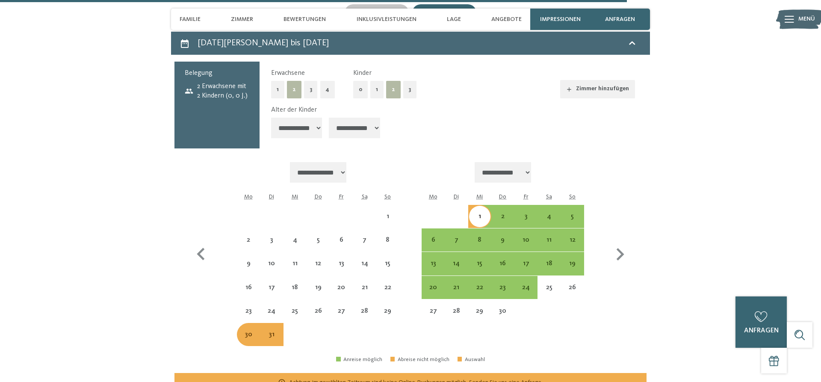
select select "**********"
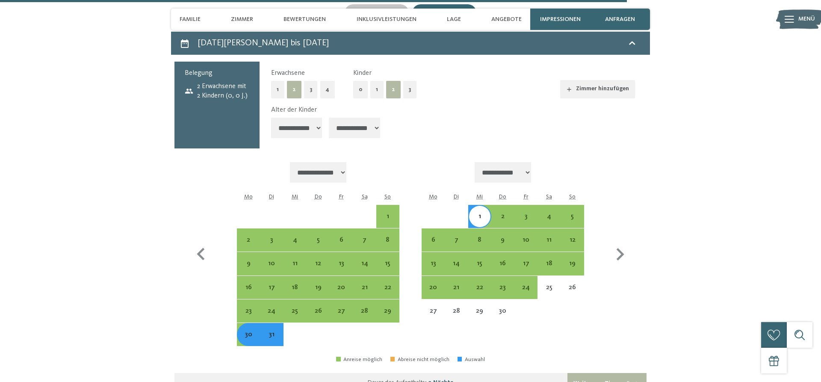
select select "**"
click option "********" at bounding box center [0, 0] width 0 height 0
select select "**********"
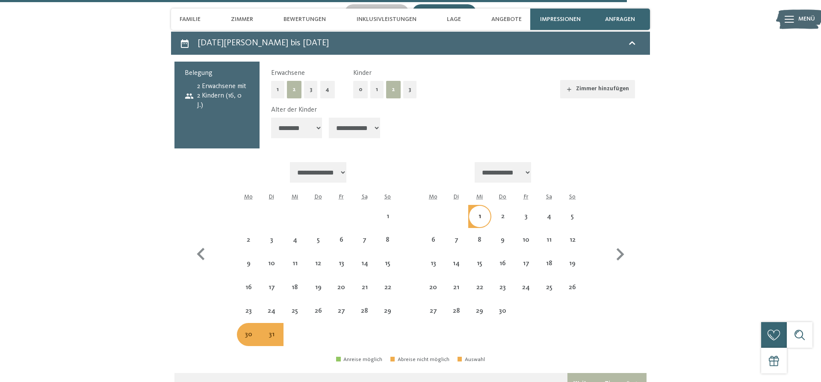
select select "**********"
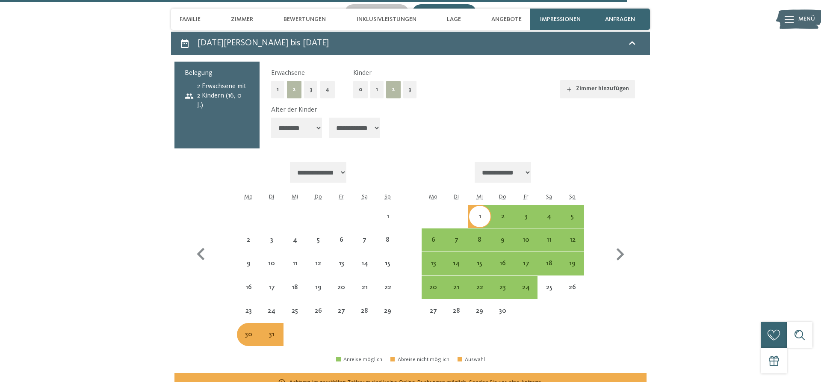
select select "**********"
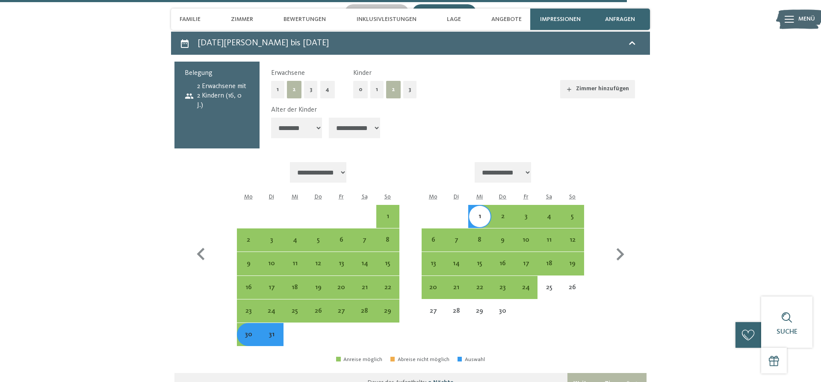
click at [271, 118] on select "**********" at bounding box center [296, 128] width 51 height 21
click at [318, 129] on select "**********" at bounding box center [296, 128] width 51 height 21
select select "**"
click option "********" at bounding box center [0, 0] width 0 height 0
select select "**********"
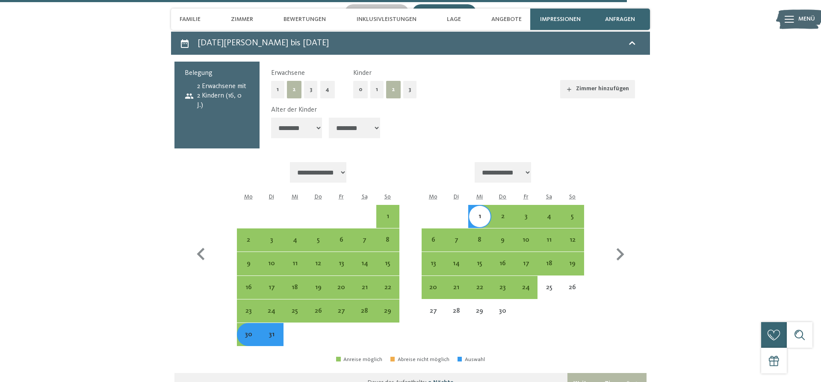
select select "**********"
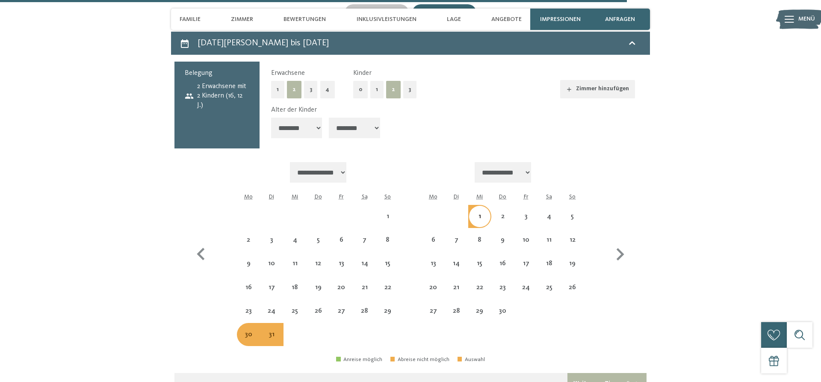
select select "**********"
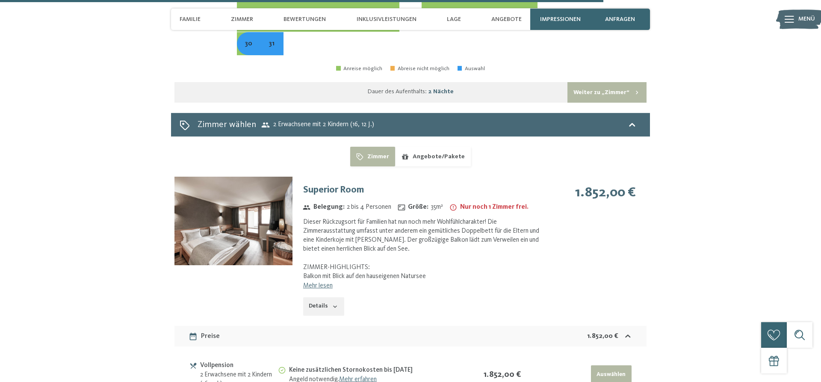
scroll to position [2539, 0]
